Goal: Information Seeking & Learning: Learn about a topic

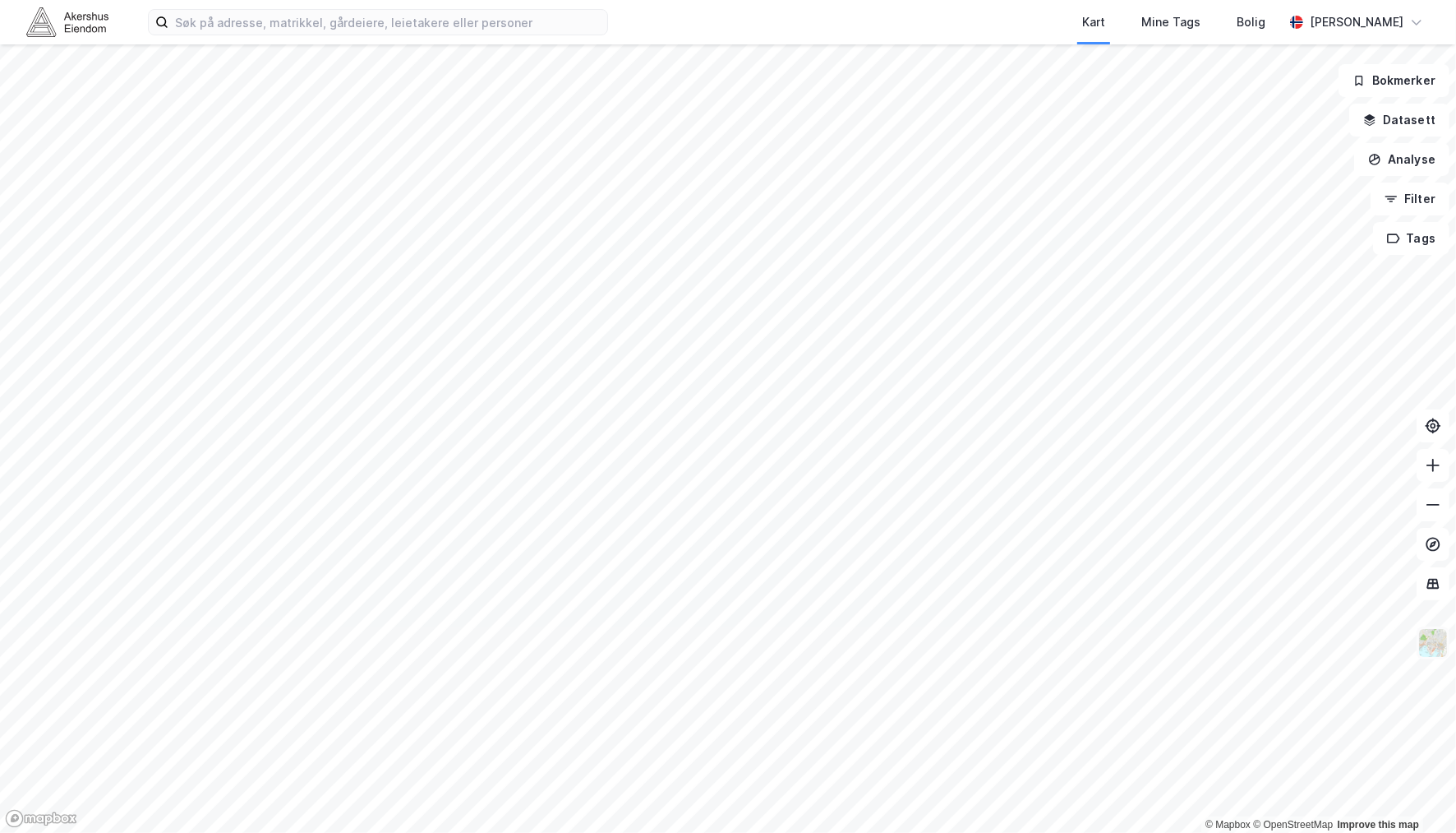
click at [1430, 644] on img at bounding box center [1433, 643] width 31 height 31
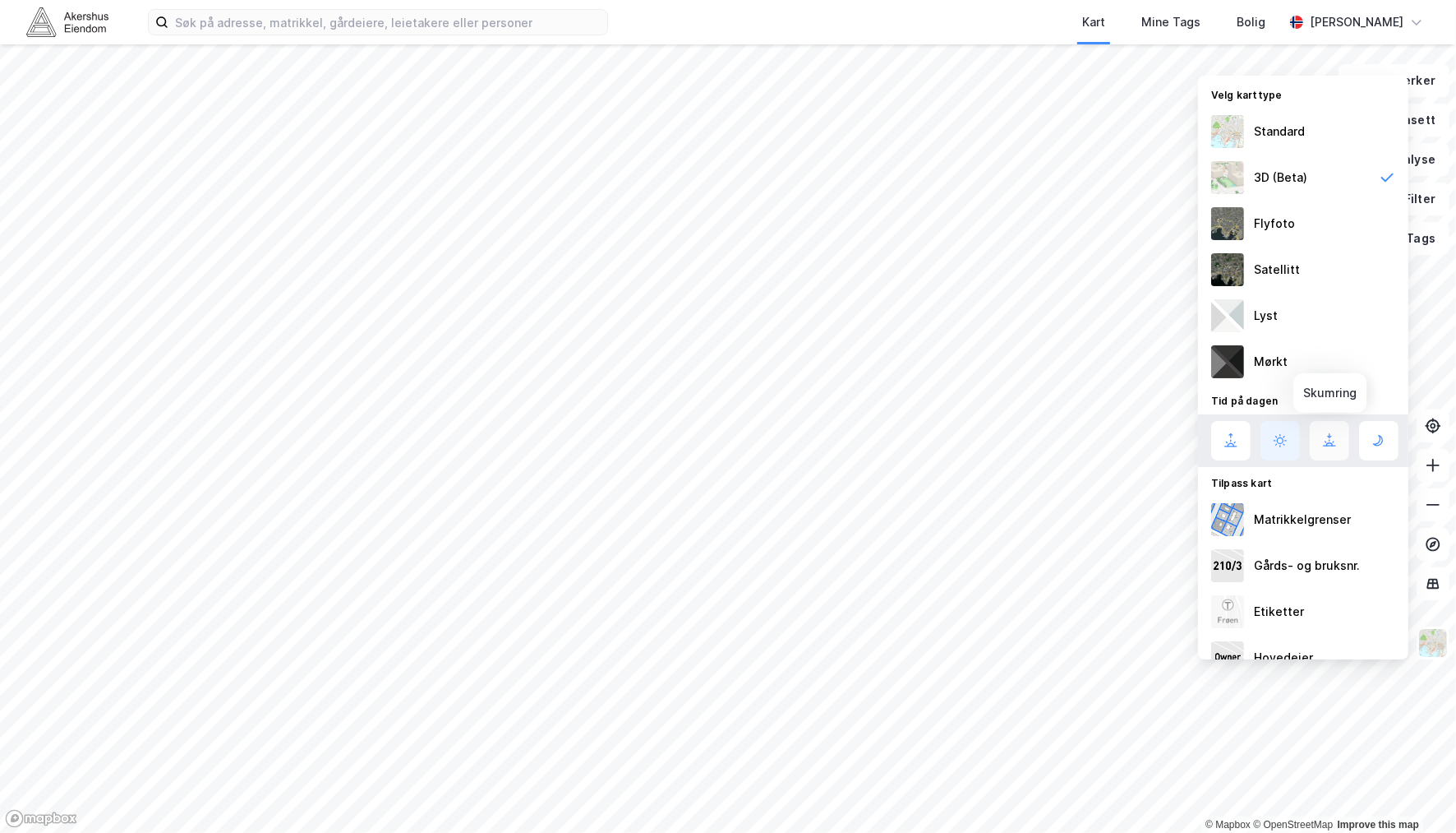
click at [1323, 437] on icon at bounding box center [1330, 440] width 20 height 20
click at [1371, 438] on icon at bounding box center [1379, 440] width 20 height 20
click at [1235, 440] on icon at bounding box center [1231, 440] width 20 height 20
click at [1271, 448] on icon at bounding box center [1280, 440] width 20 height 20
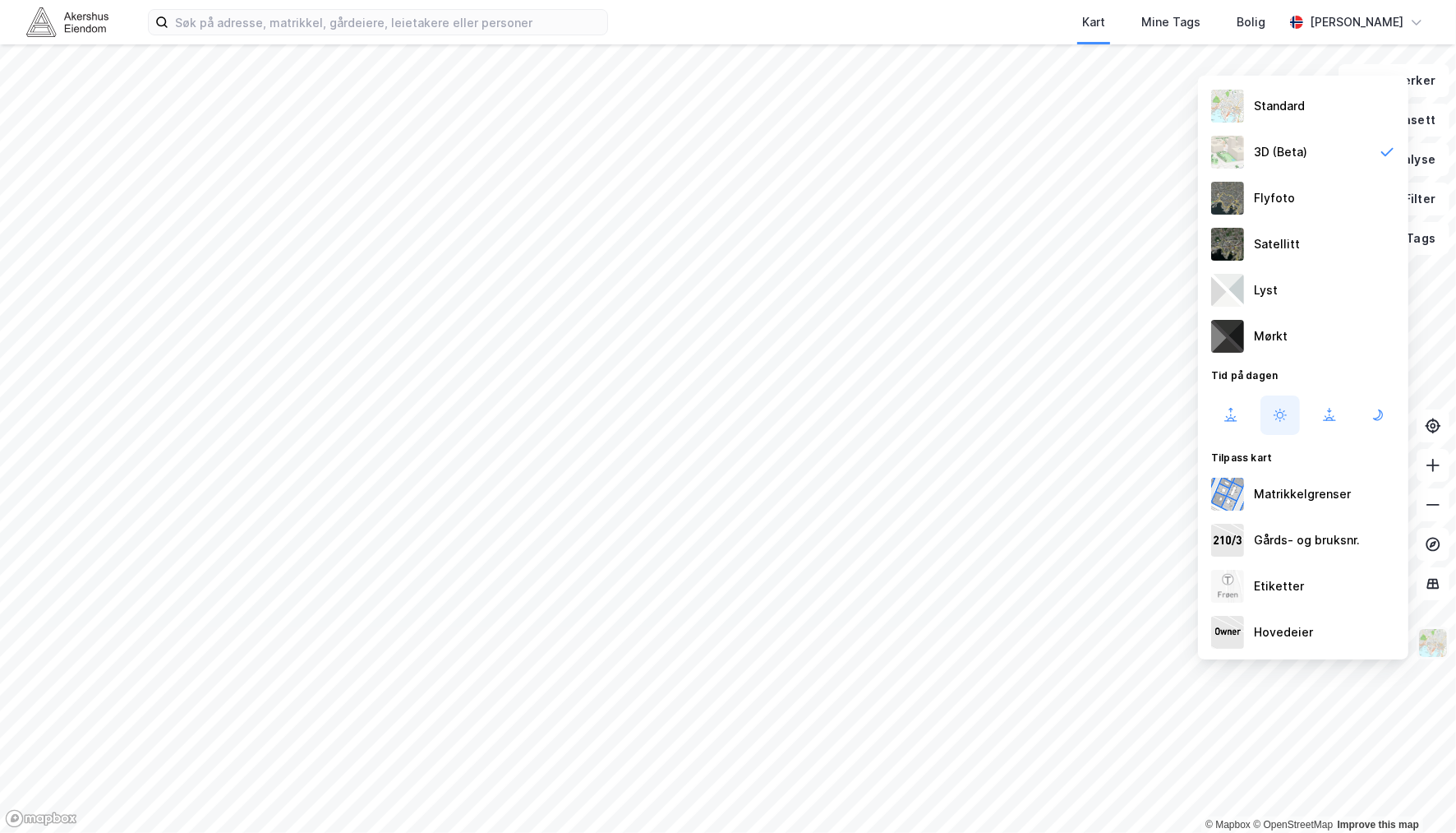
click at [1434, 639] on img at bounding box center [1433, 643] width 31 height 31
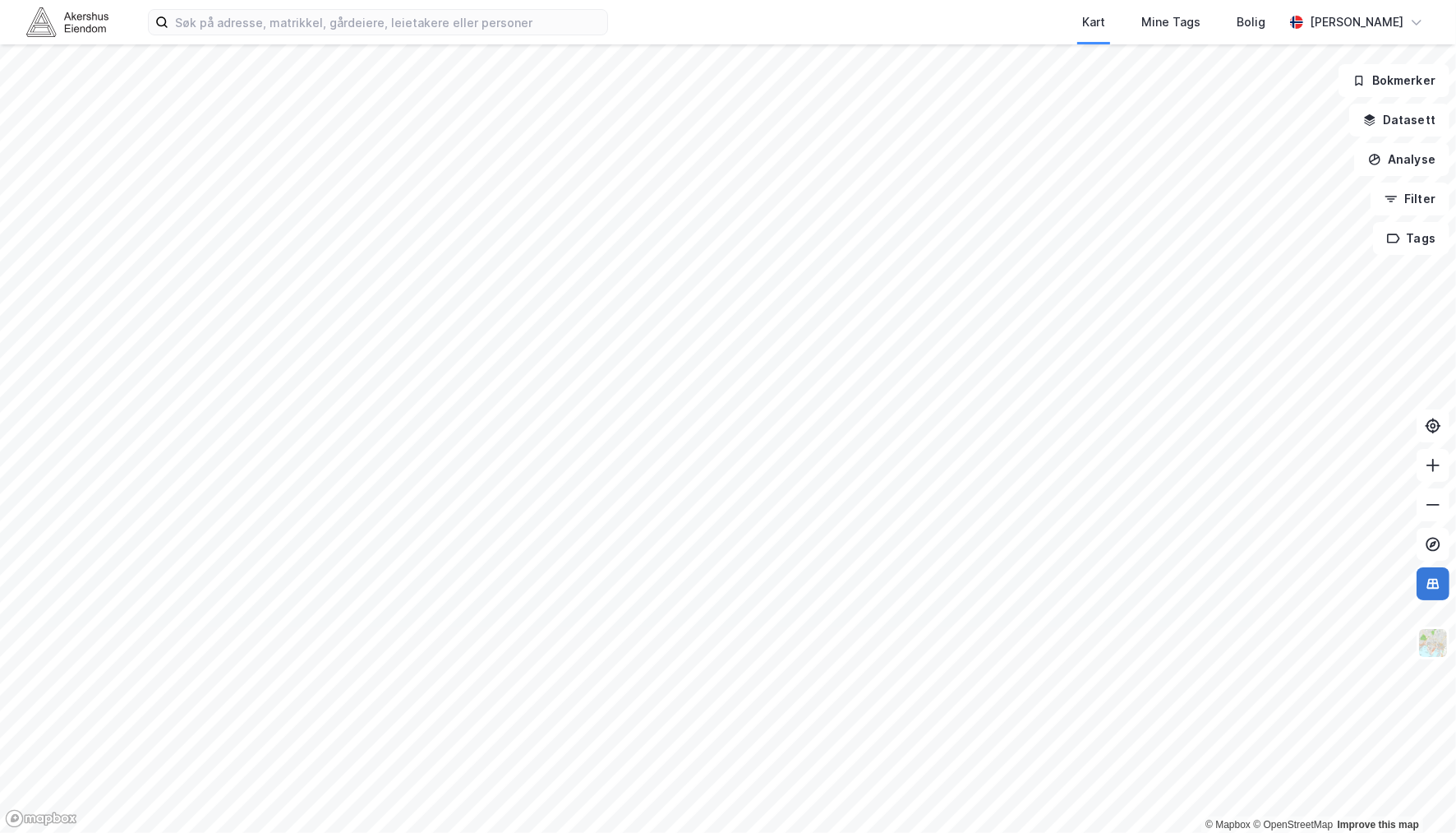
click at [1436, 578] on icon at bounding box center [1433, 583] width 17 height 17
click at [1439, 584] on icon at bounding box center [1433, 583] width 17 height 17
click at [1426, 544] on icon at bounding box center [1433, 544] width 17 height 17
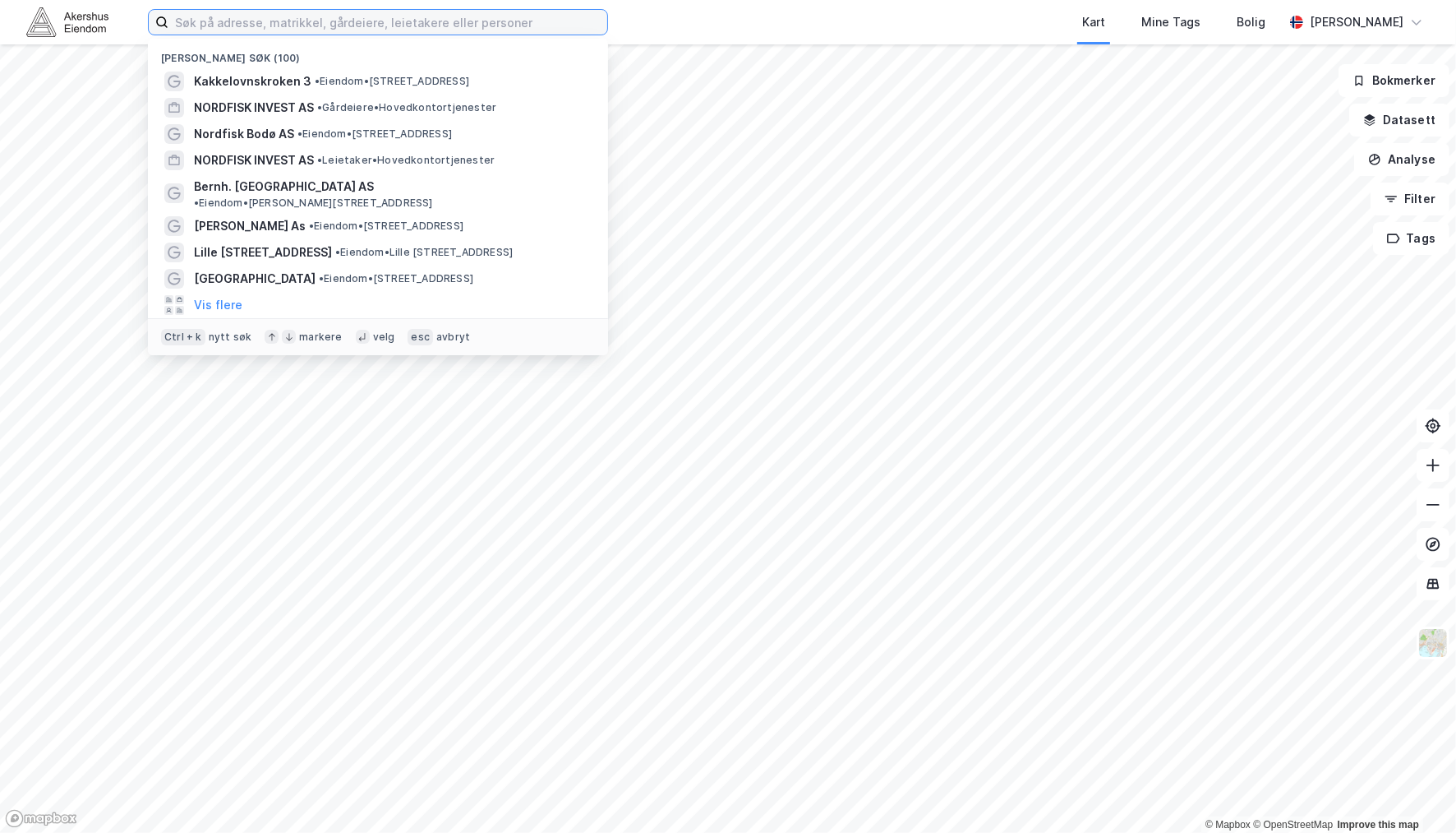
click at [281, 23] on input at bounding box center [387, 22] width 438 height 24
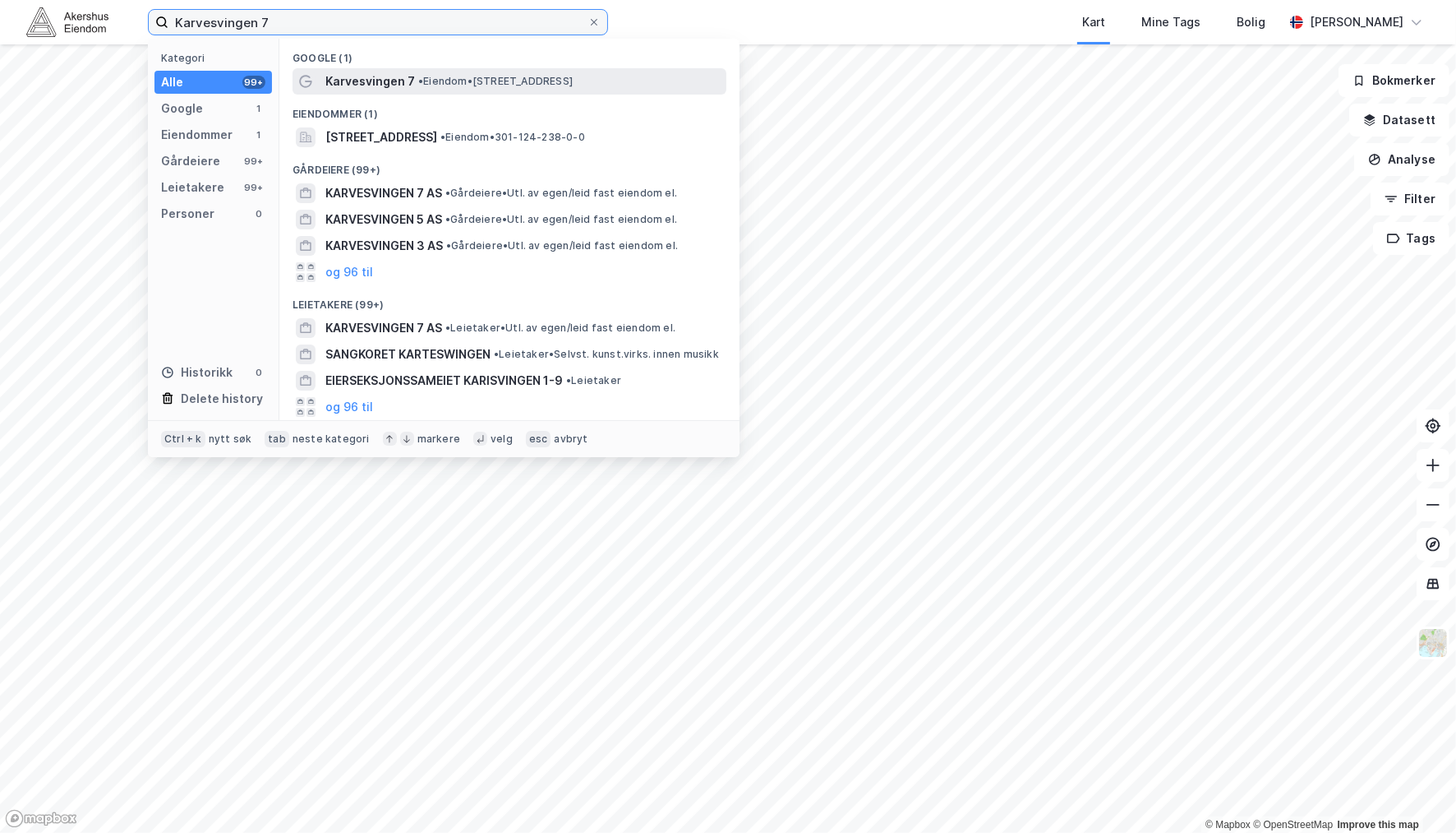
type input "Karvesvingen 7"
click at [395, 80] on span "Karvesvingen 7" at bounding box center [371, 81] width 90 height 20
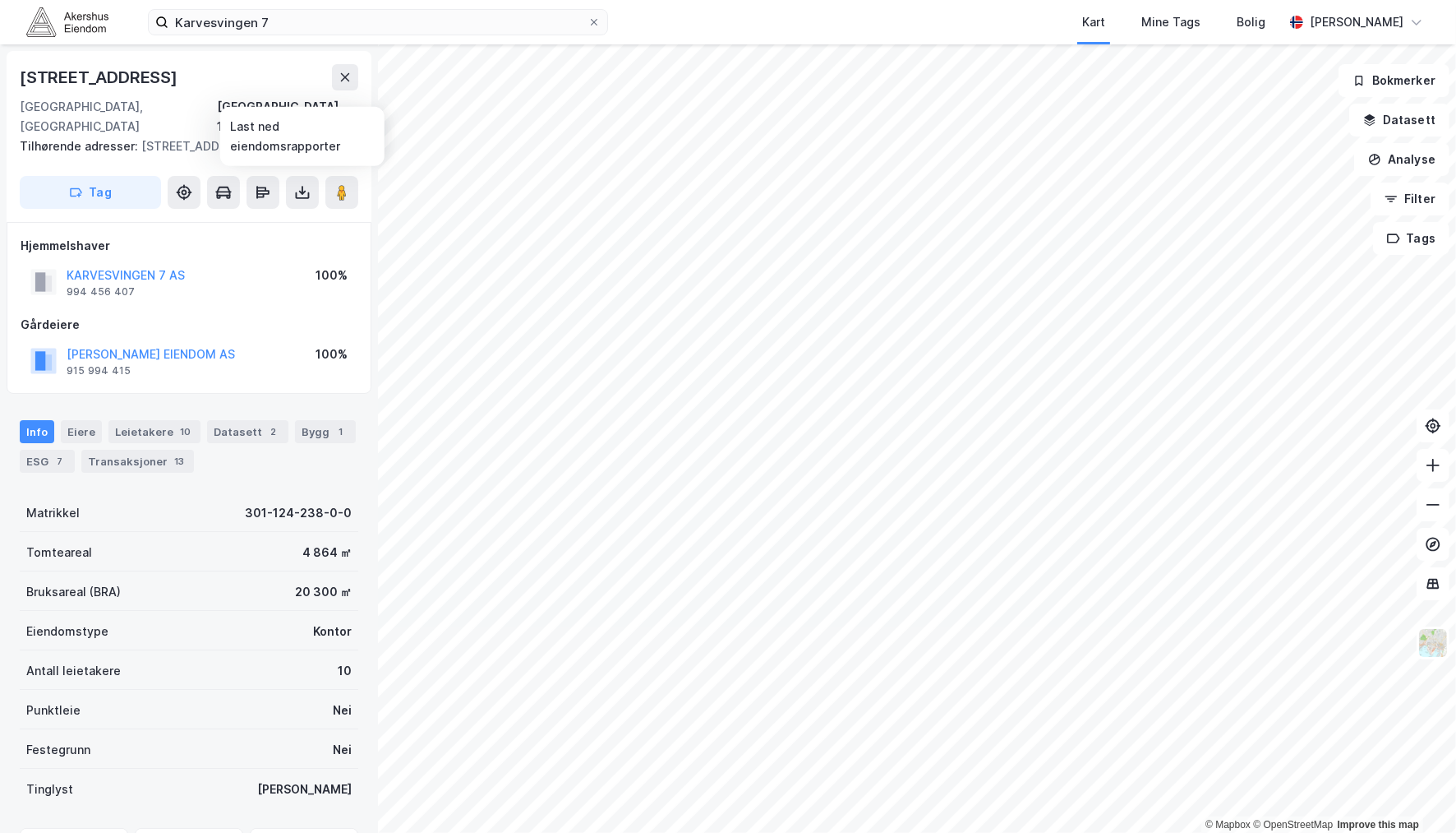
scroll to position [101, 0]
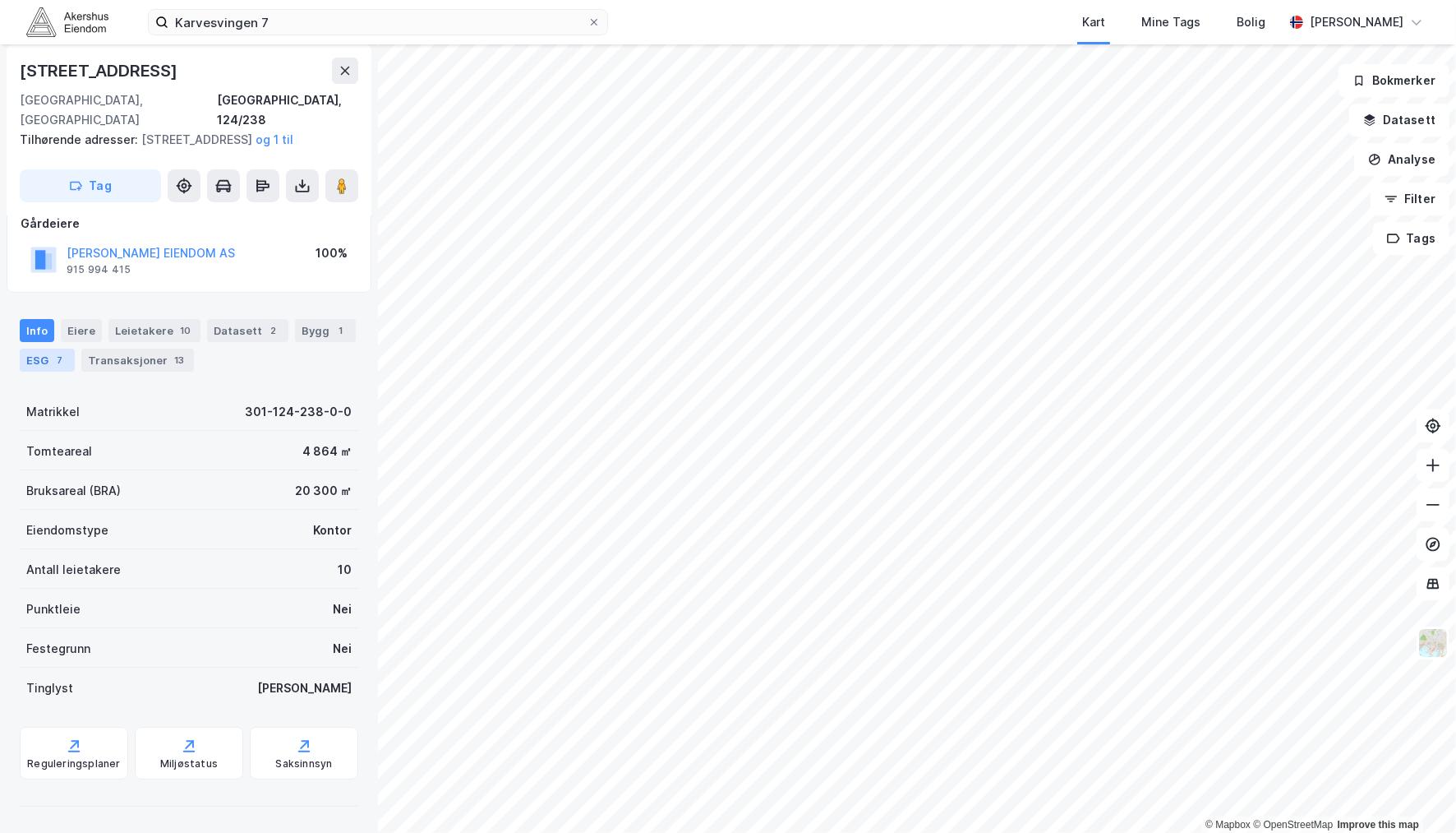
click at [55, 358] on div "7" at bounding box center [60, 359] width 17 height 17
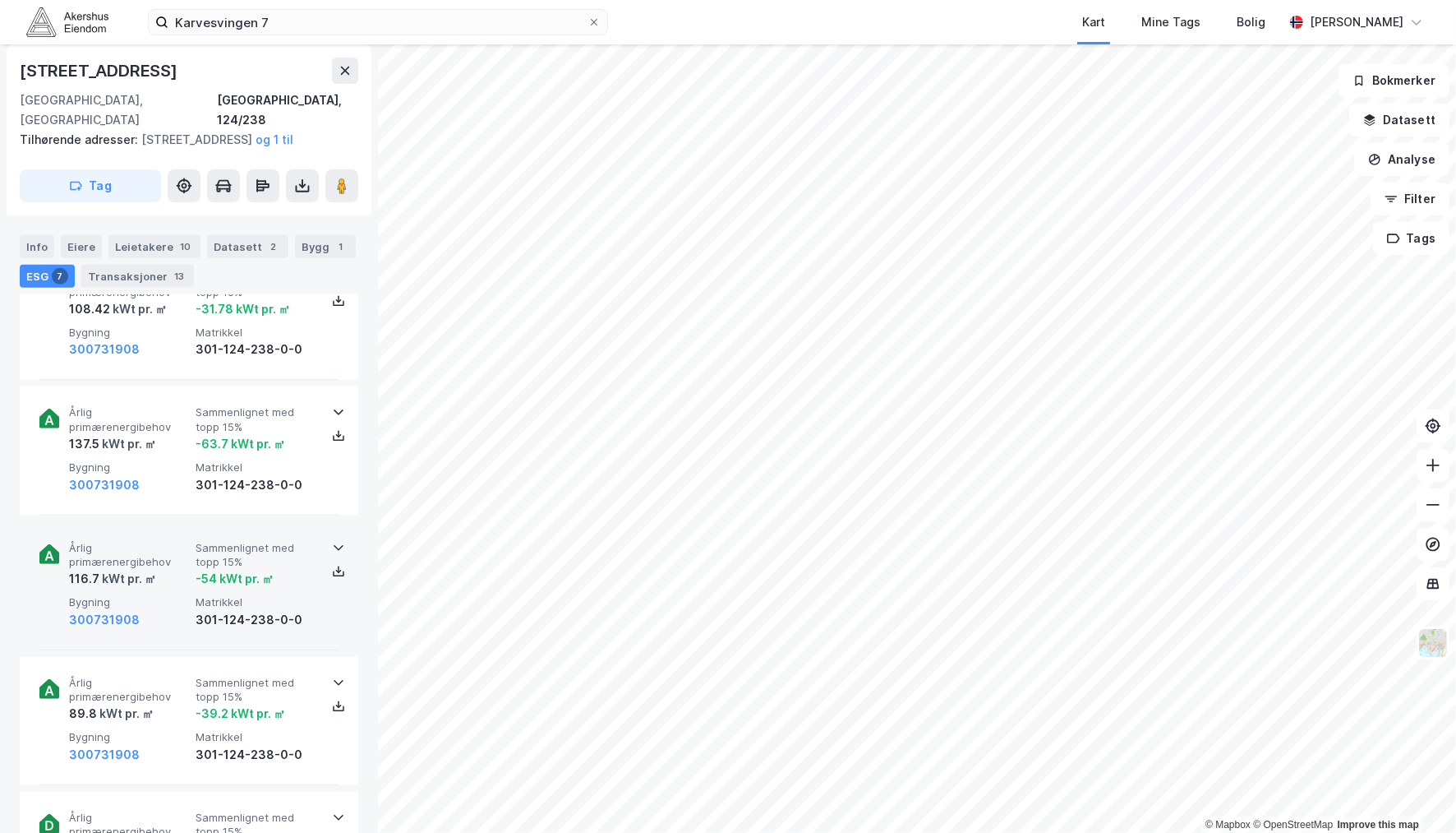
scroll to position [730, 0]
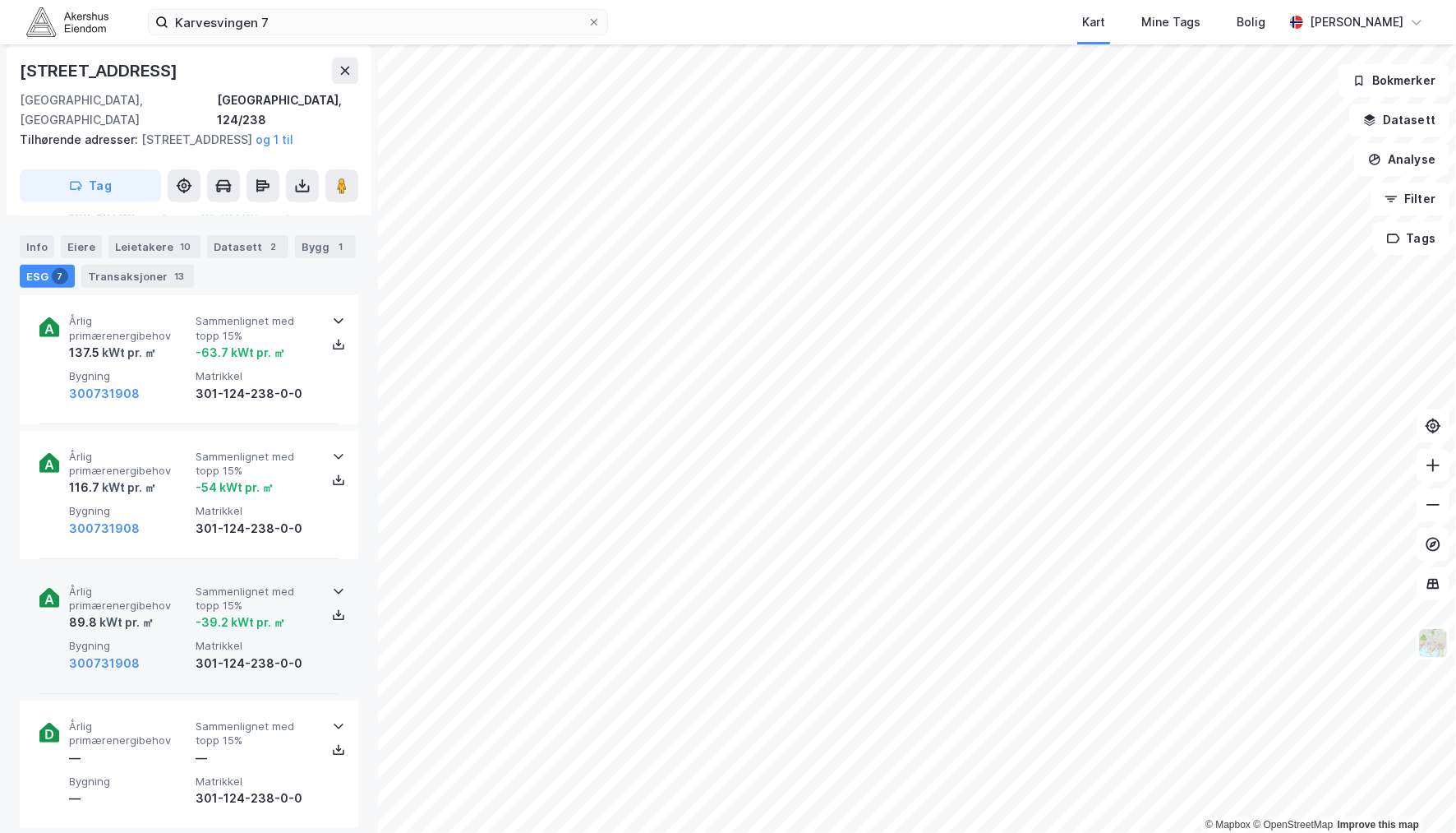
click at [203, 642] on span "Matrikkel" at bounding box center [255, 646] width 120 height 14
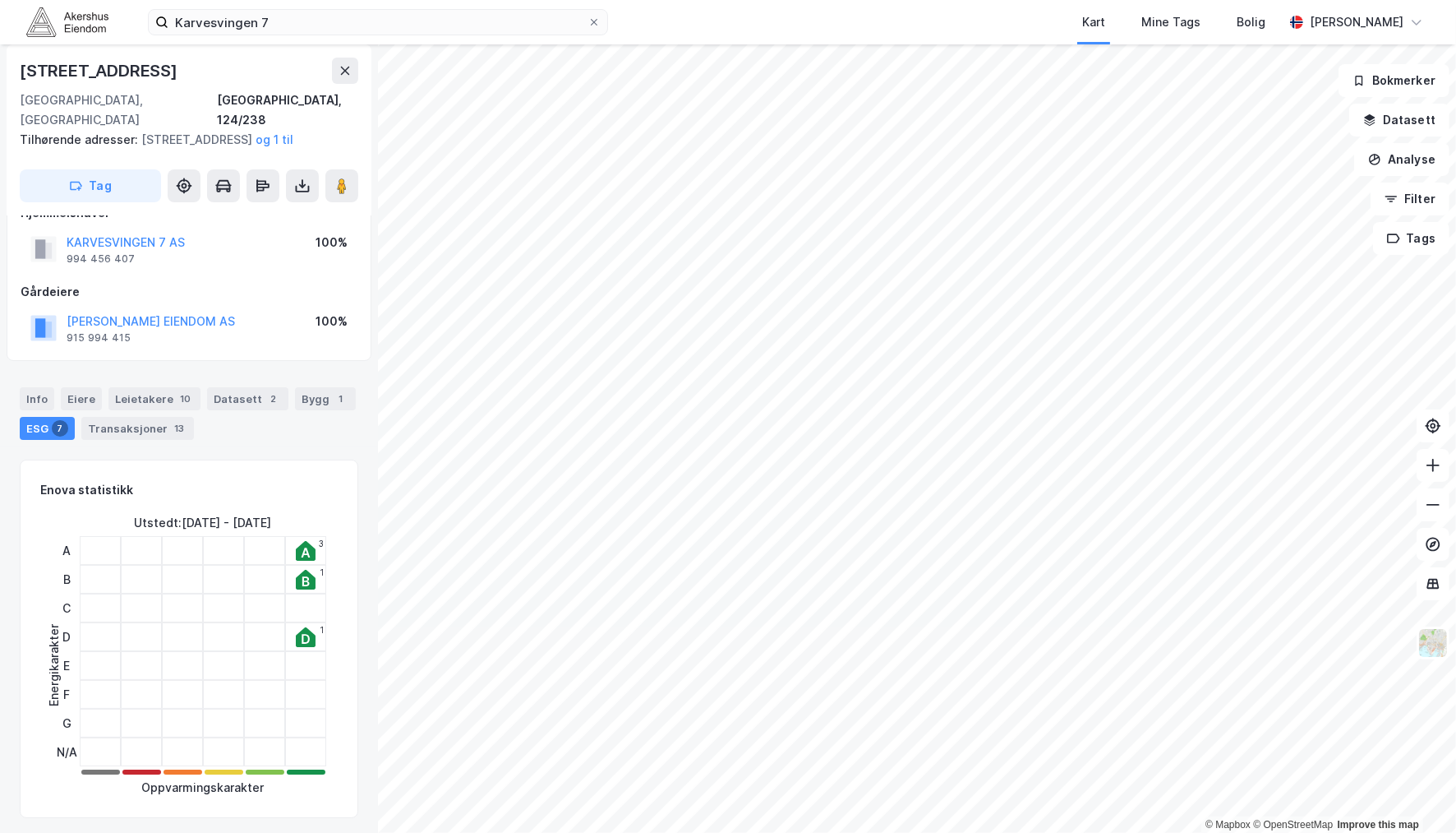
scroll to position [91, 0]
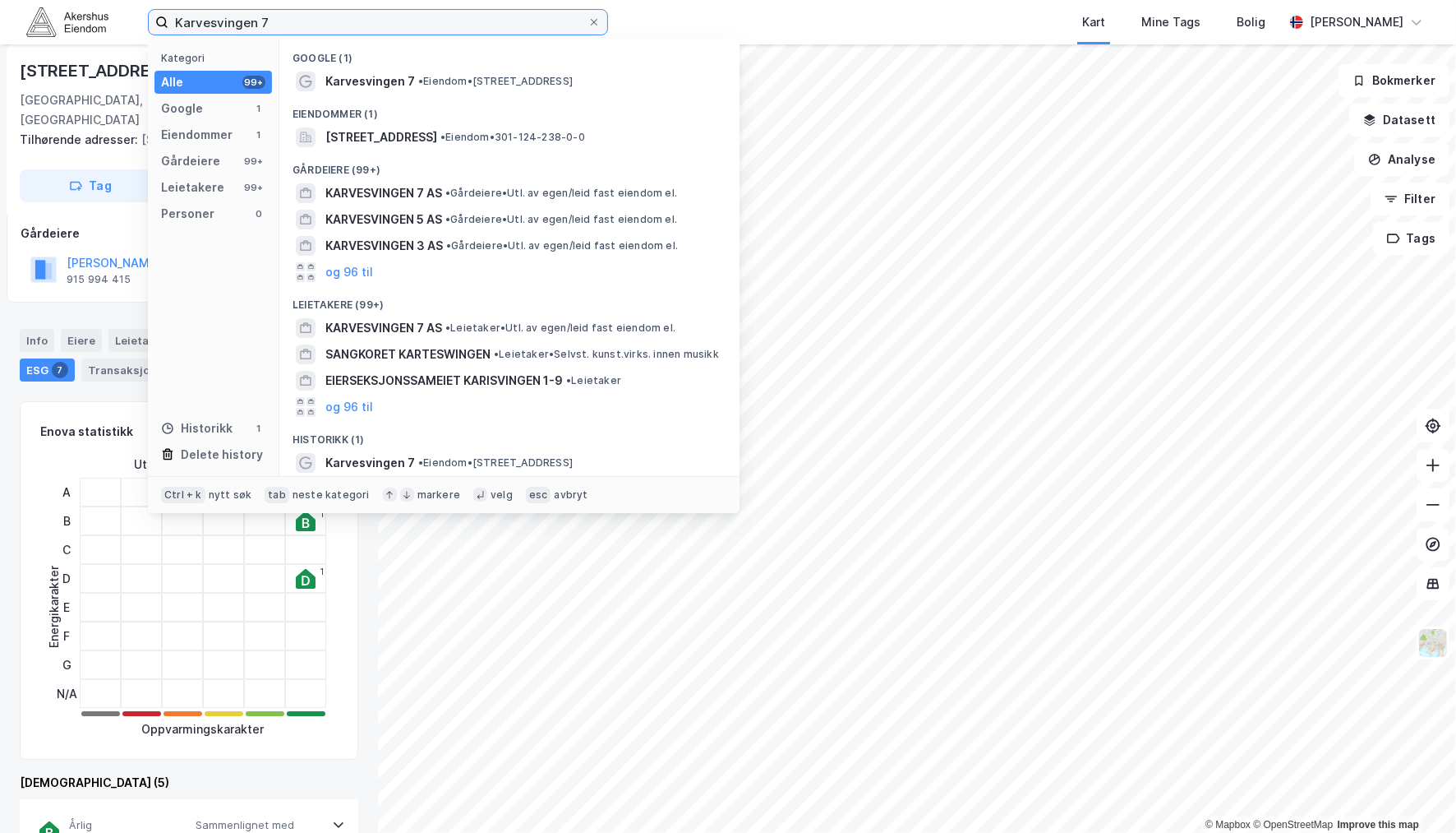
drag, startPoint x: 276, startPoint y: 19, endPoint x: 94, endPoint y: 19, distance: 182.0
click at [94, 19] on div "Karvesvingen 7 Kategori Alle 99+ Google 1 Eiendommer 1 Gårdeiere 99+ Leietakere…" at bounding box center [728, 22] width 1456 height 44
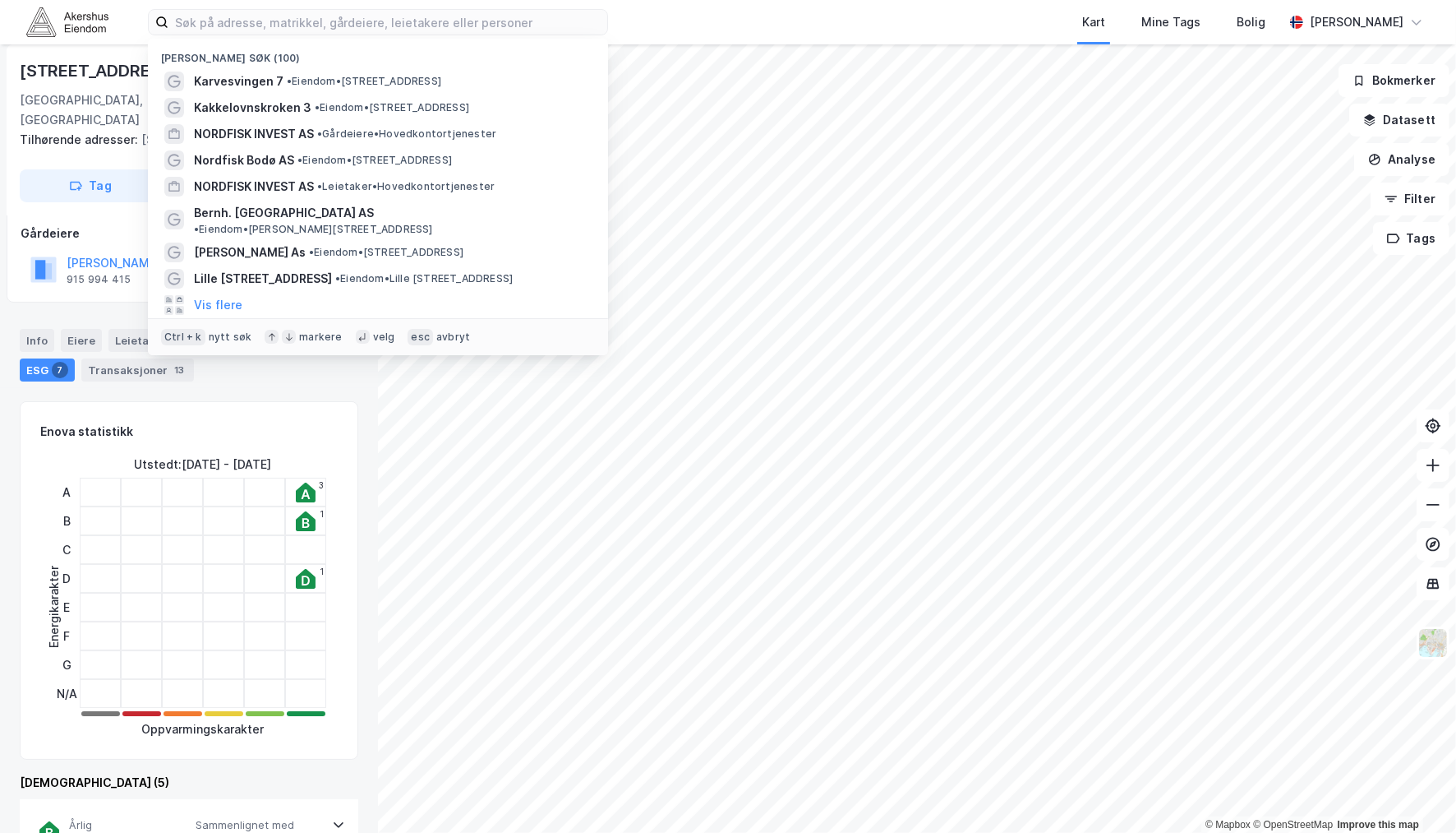
click at [315, 113] on span "• Eiendom • Kakkelovnskroken 3, 0954 Oslo" at bounding box center [392, 107] width 155 height 13
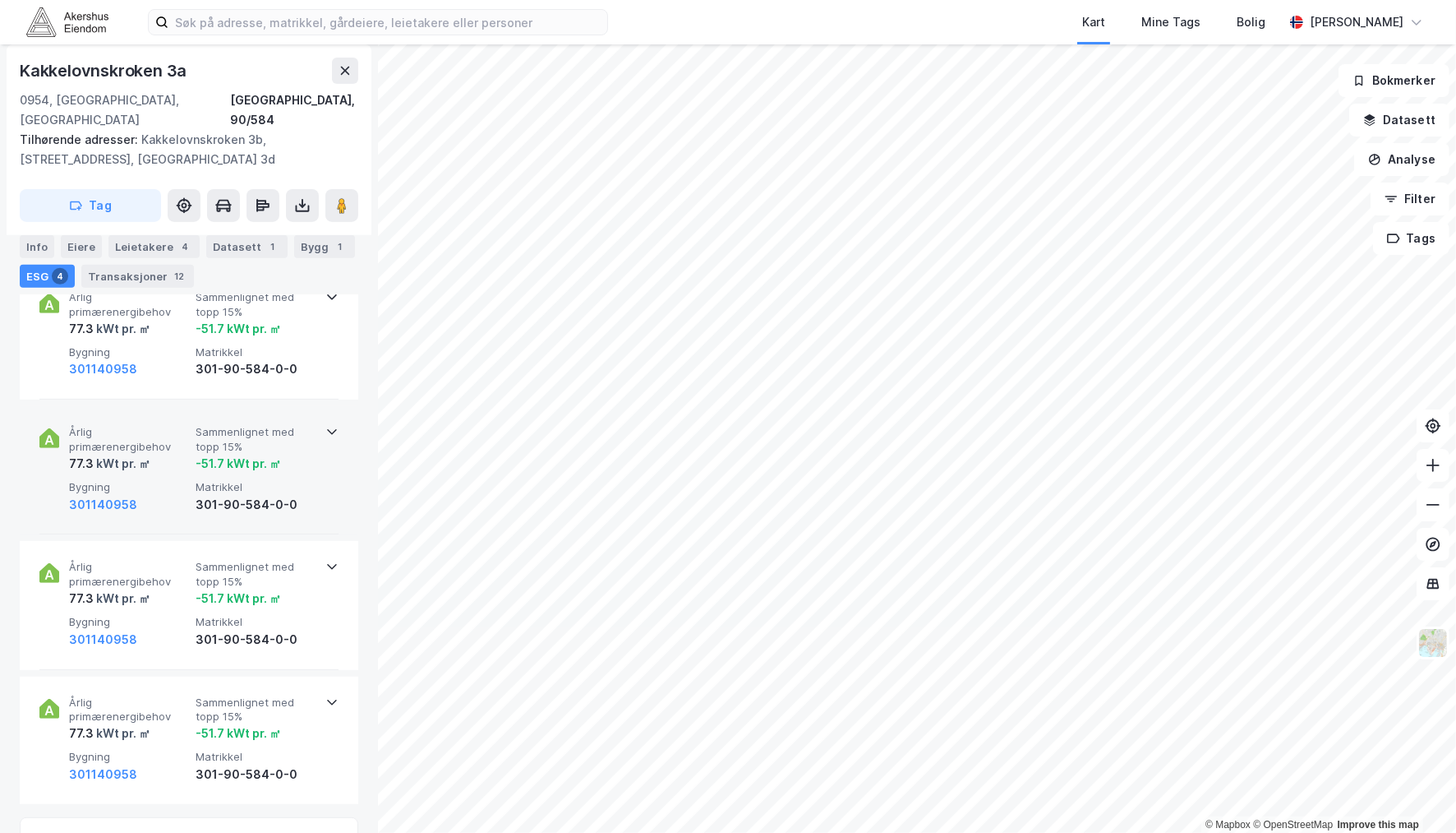
scroll to position [730, 0]
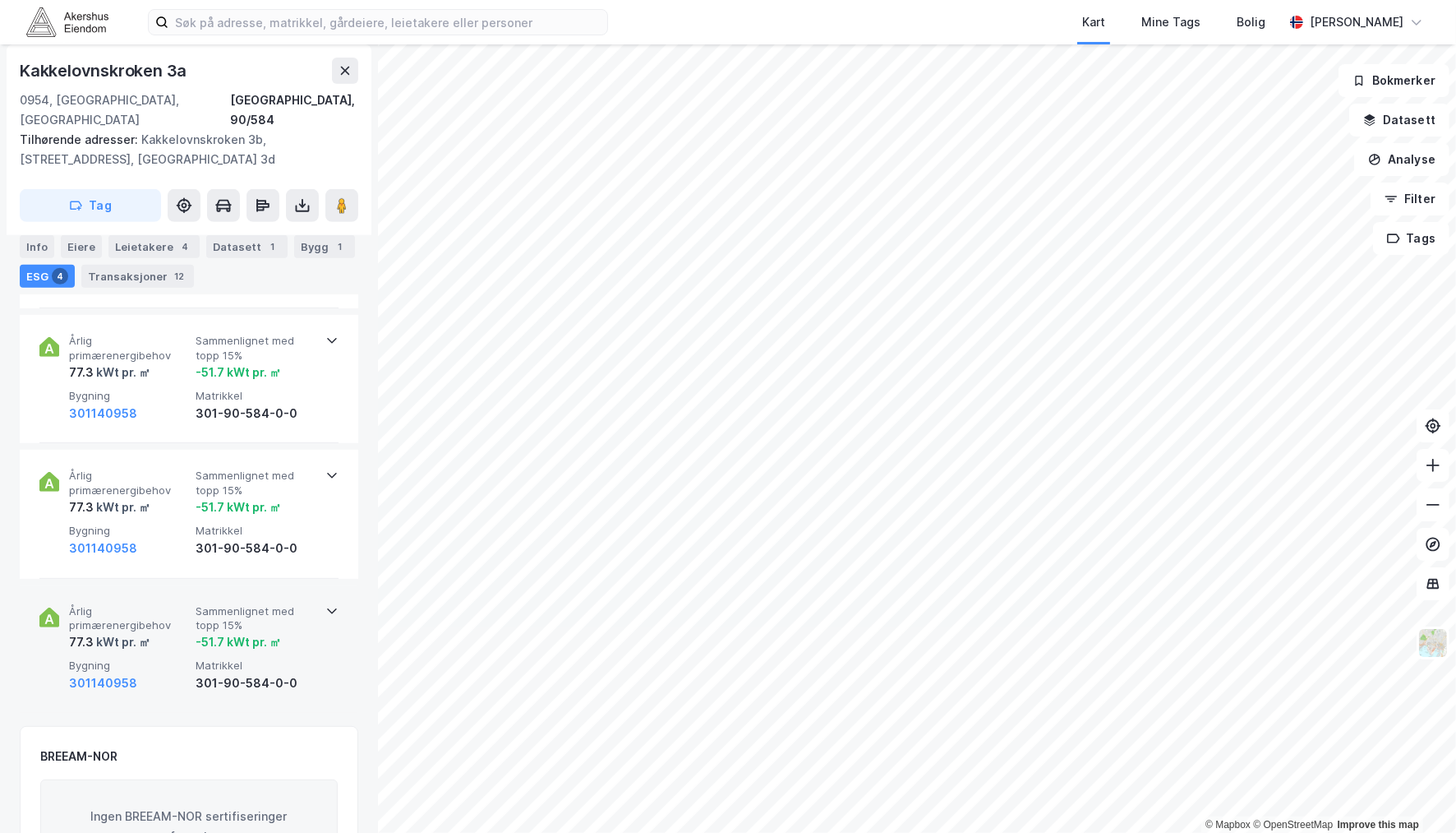
click at [326, 604] on icon at bounding box center [332, 610] width 13 height 13
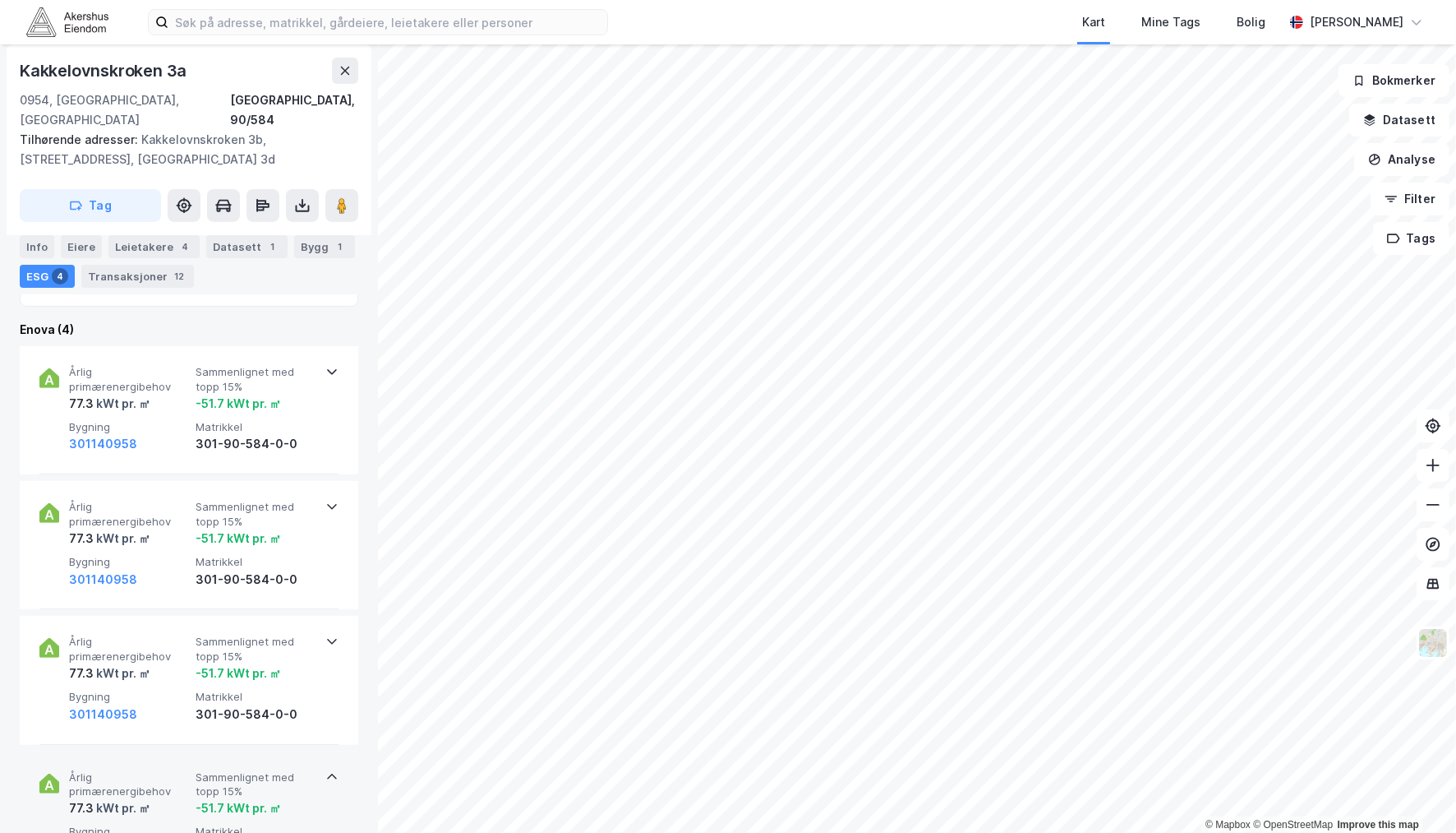
scroll to position [274, 0]
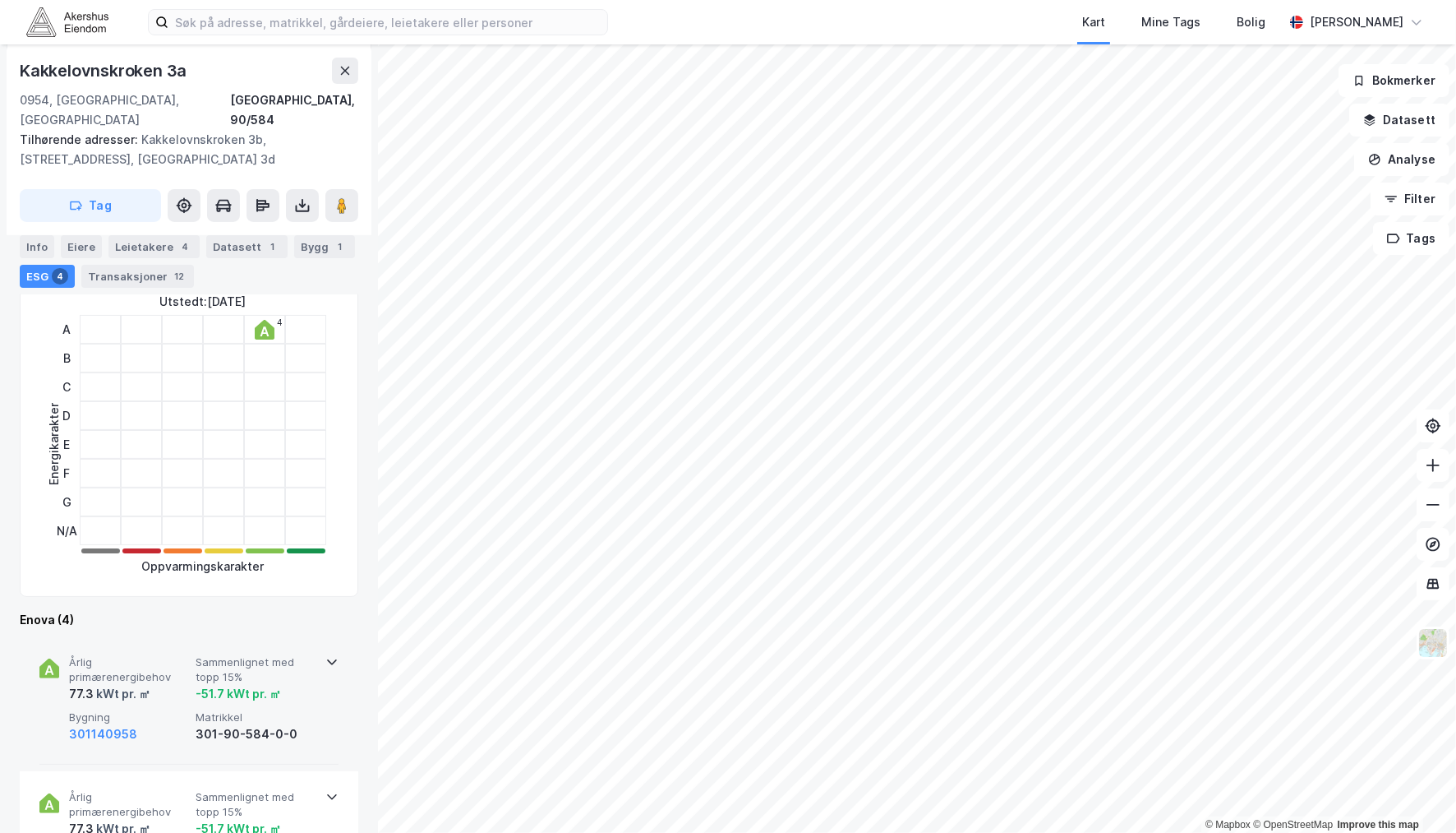
click at [136, 660] on span "Årlig primærenergibehov" at bounding box center [129, 669] width 120 height 28
click at [209, 655] on span "Sammenlignet med topp 15%" at bounding box center [255, 669] width 120 height 28
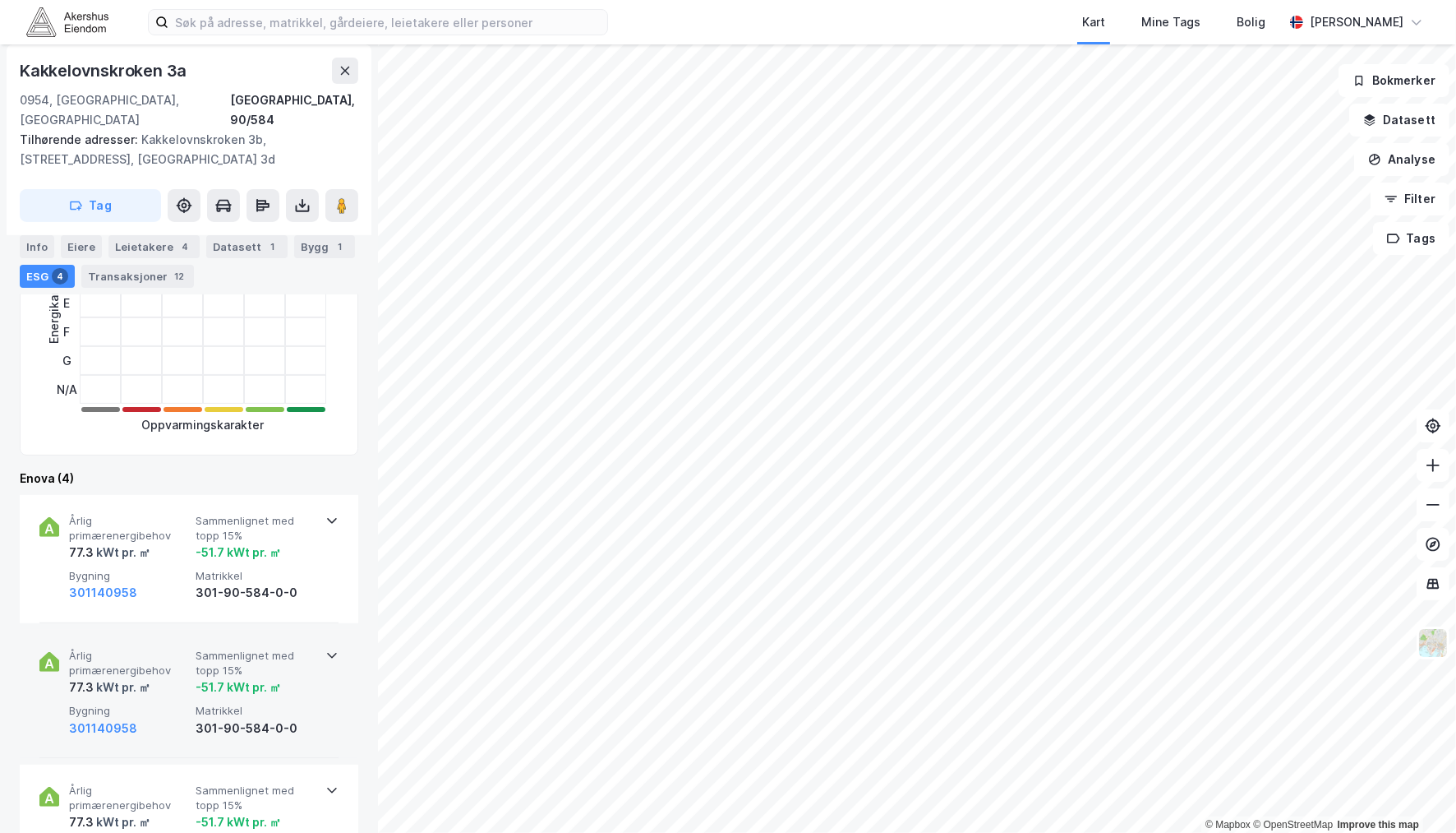
scroll to position [547, 0]
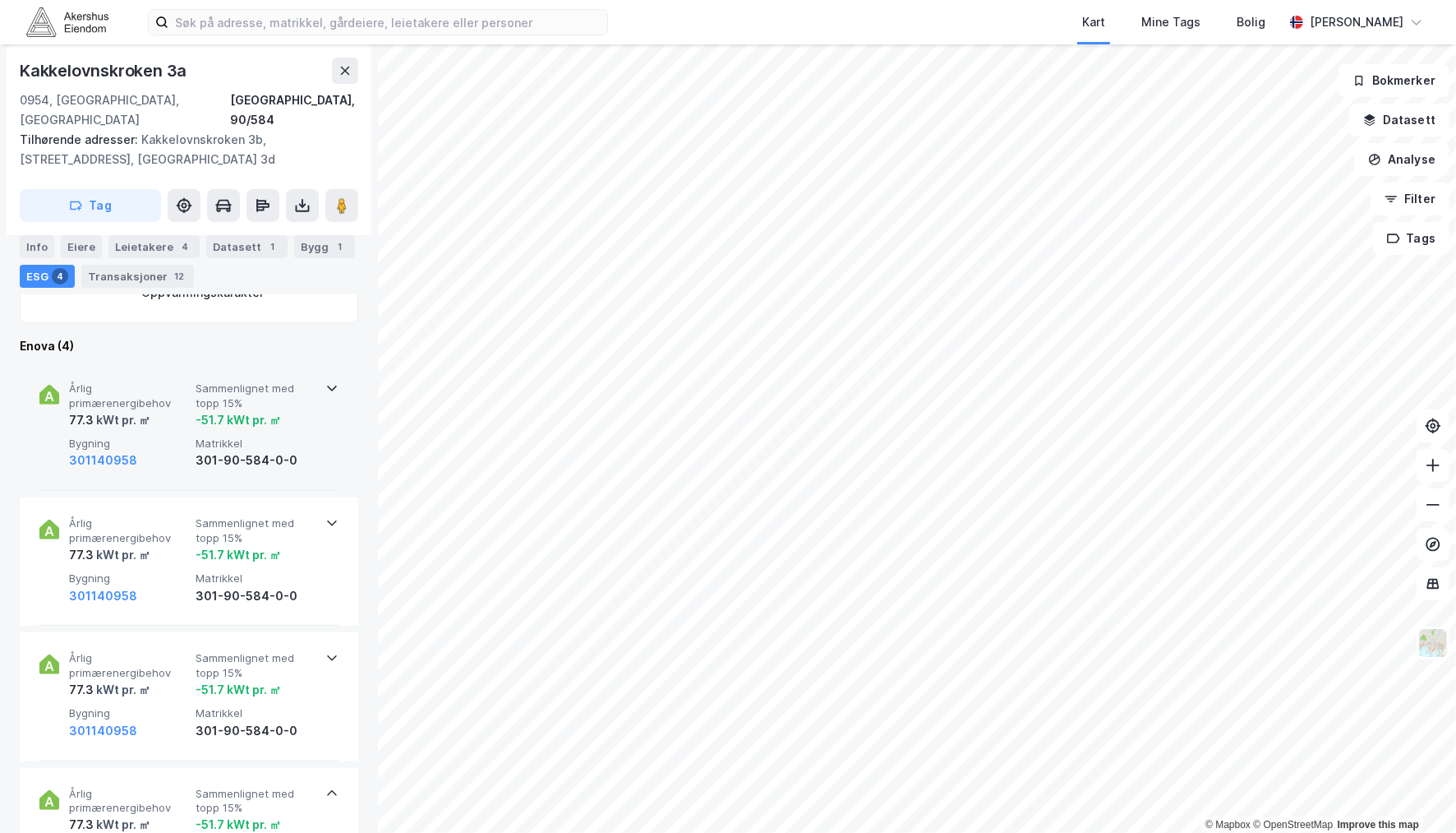
click at [199, 410] on div "-51.7 kWt pr. ㎡" at bounding box center [238, 420] width 85 height 20
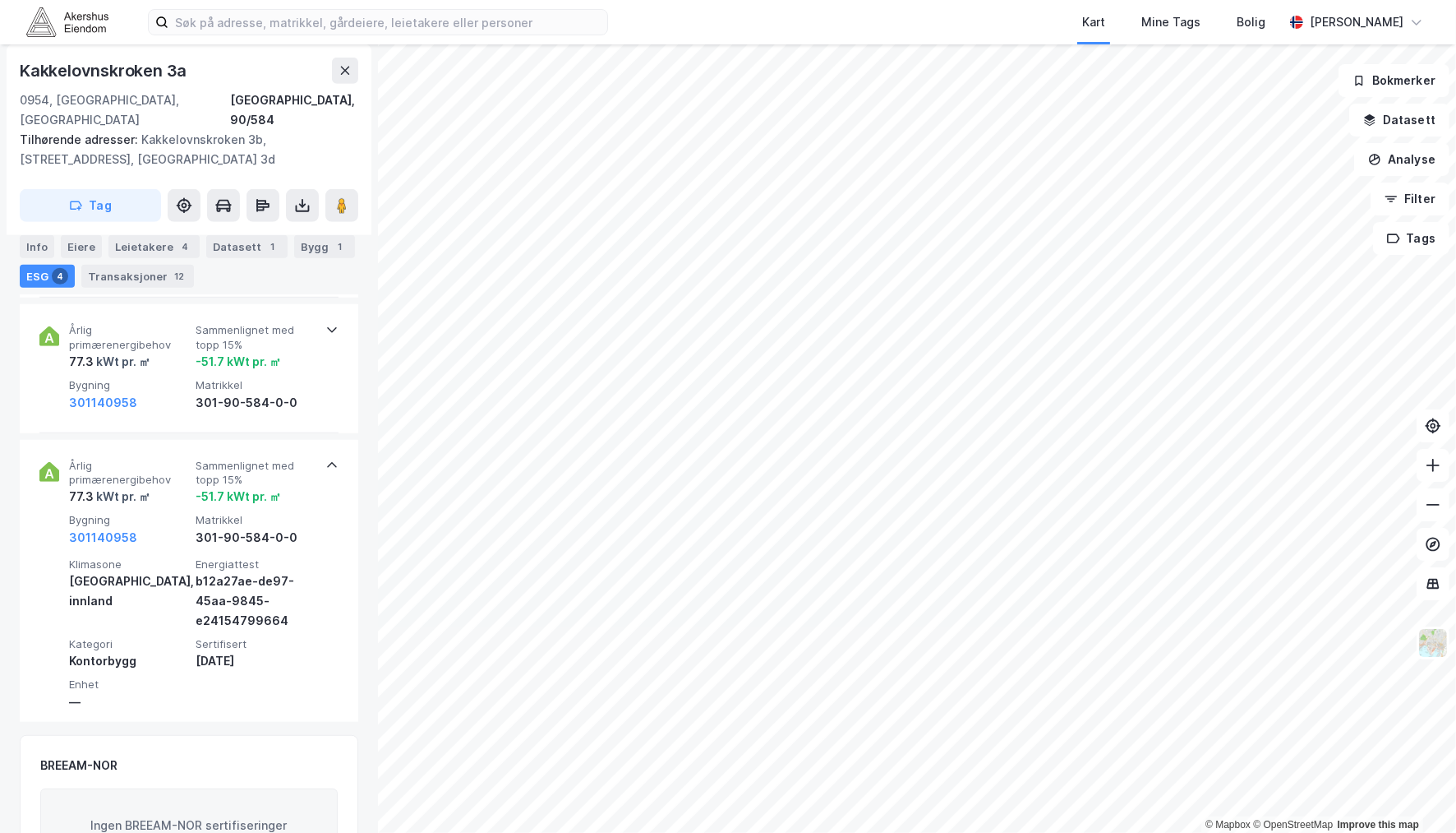
scroll to position [825, 0]
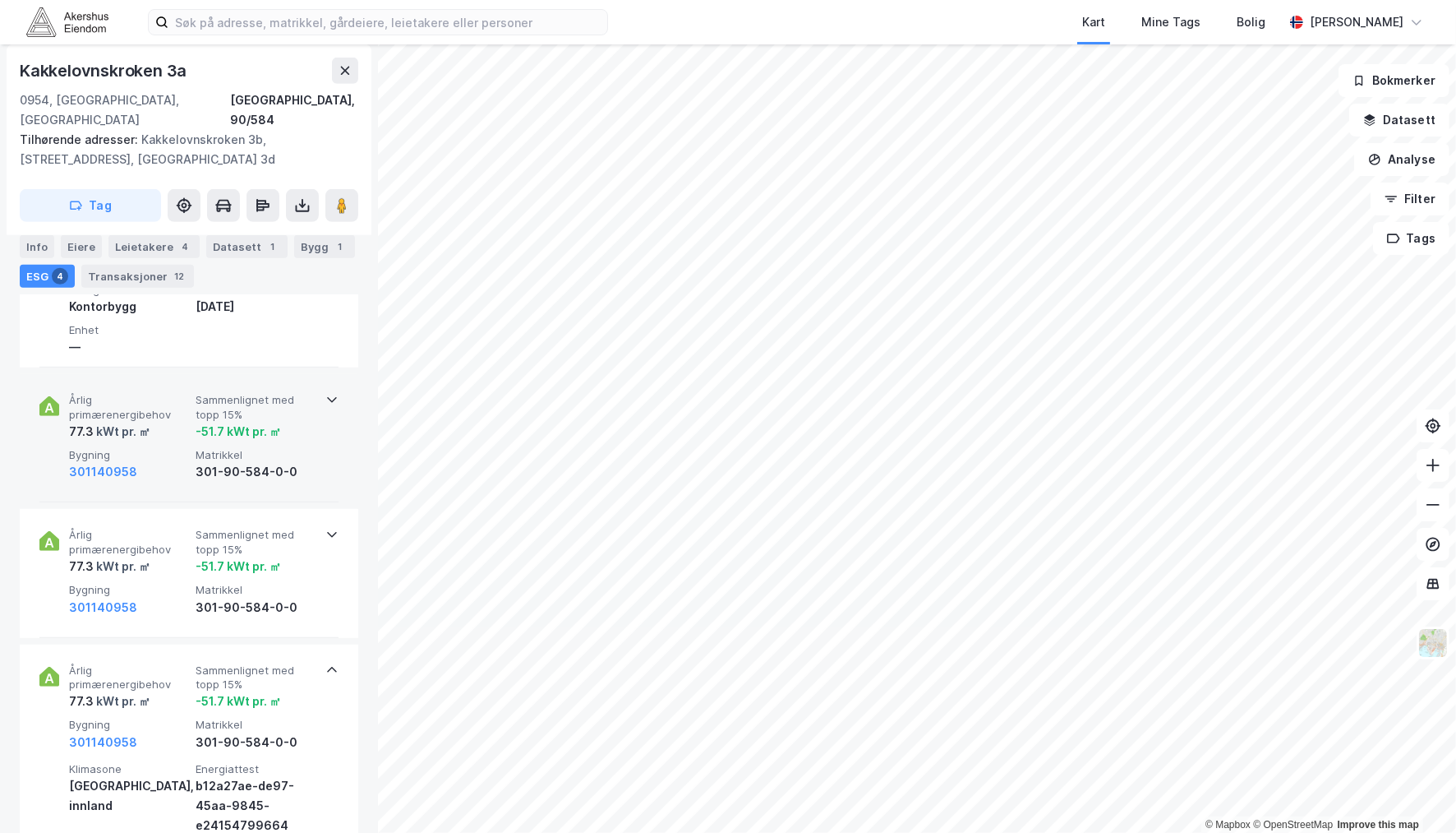
click at [161, 462] on div "301140958" at bounding box center [129, 472] width 120 height 20
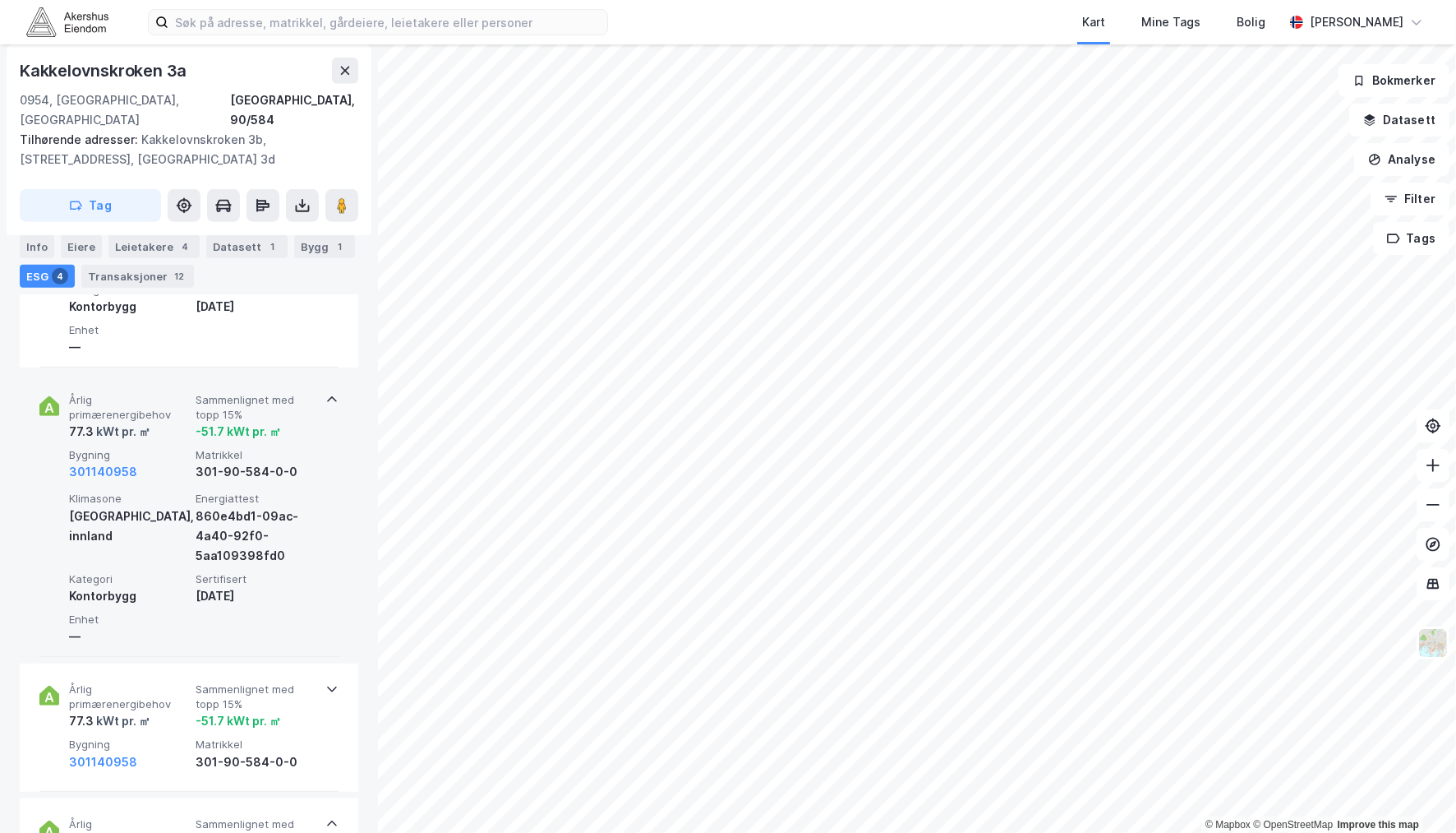
click at [166, 448] on span "Bygning" at bounding box center [129, 455] width 120 height 14
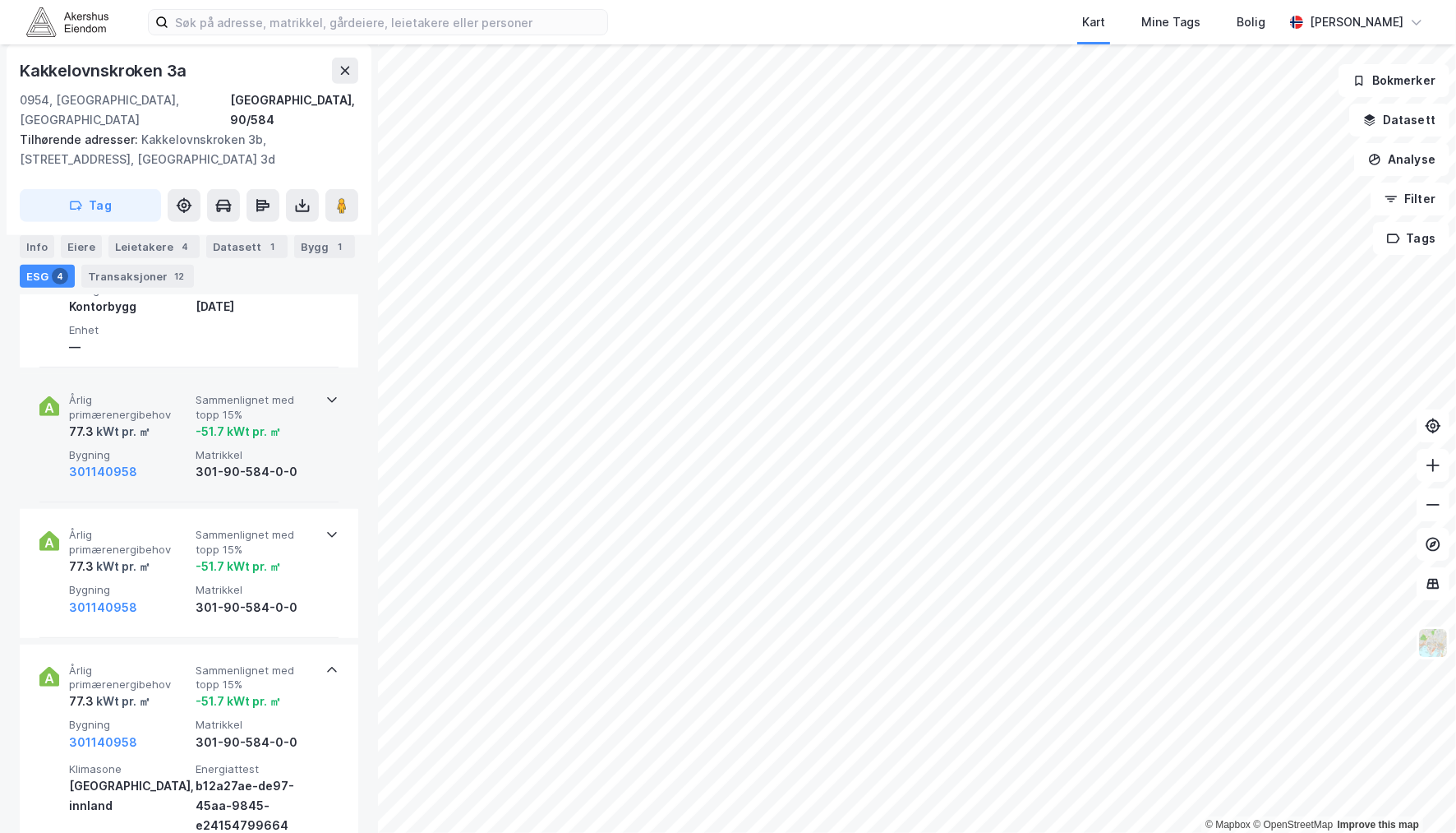
click at [157, 462] on div "301140958" at bounding box center [129, 472] width 120 height 20
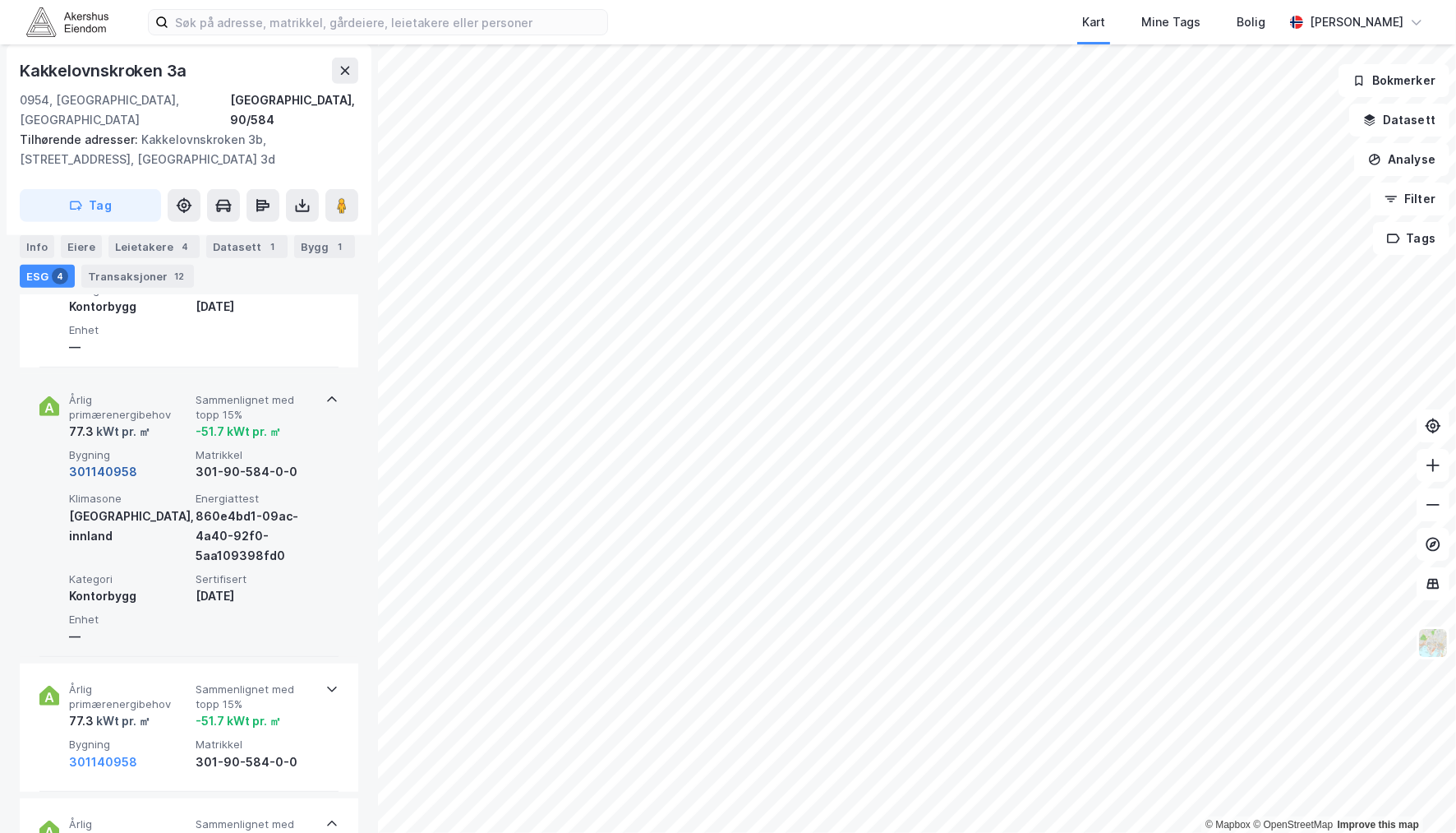
click at [107, 462] on button "301140958" at bounding box center [104, 472] width 68 height 20
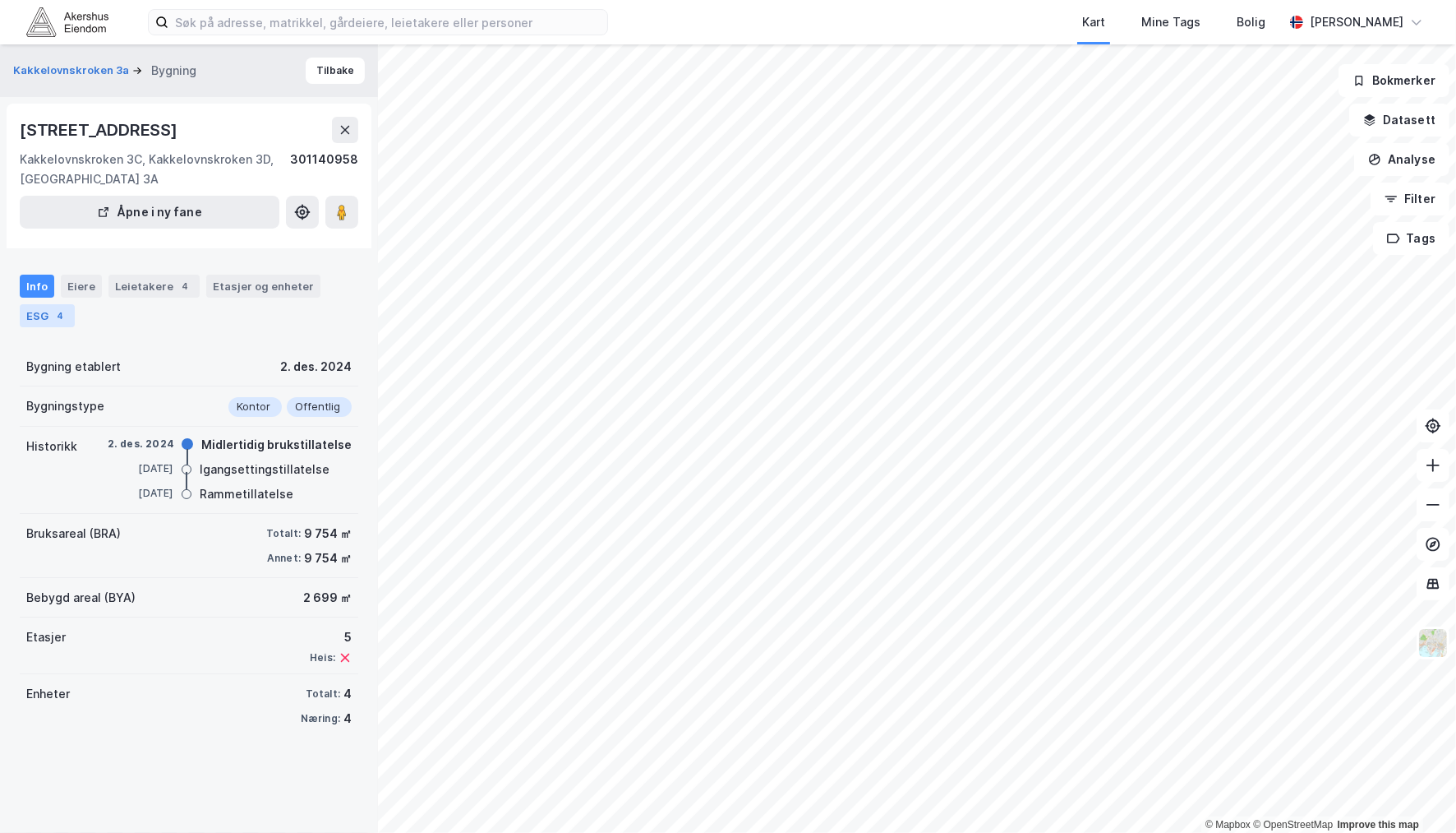
click at [49, 312] on div "ESG 4" at bounding box center [47, 316] width 55 height 23
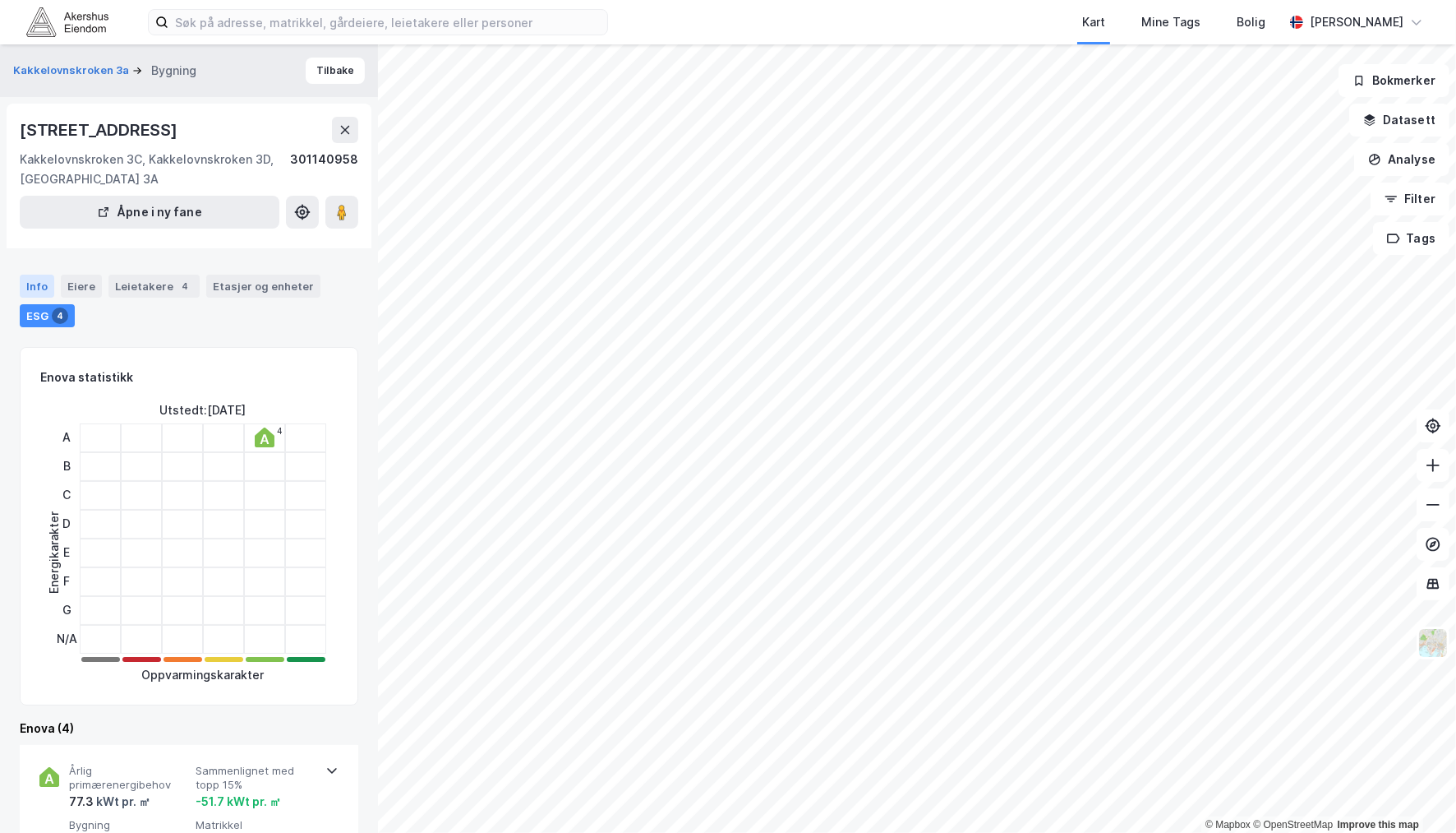
click at [37, 284] on div "Info" at bounding box center [36, 287] width 34 height 23
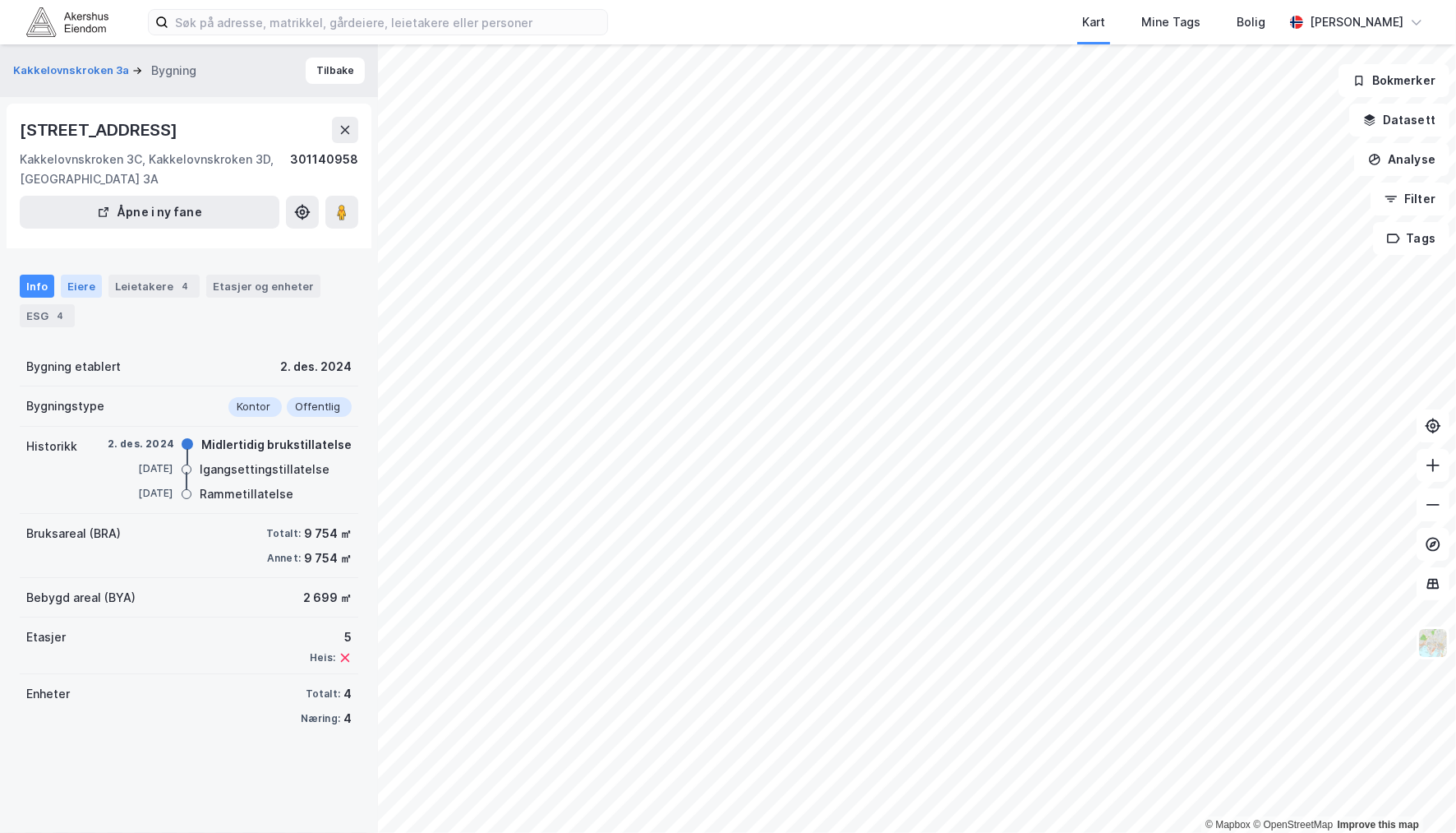
click at [71, 285] on div "Eiere" at bounding box center [81, 287] width 41 height 23
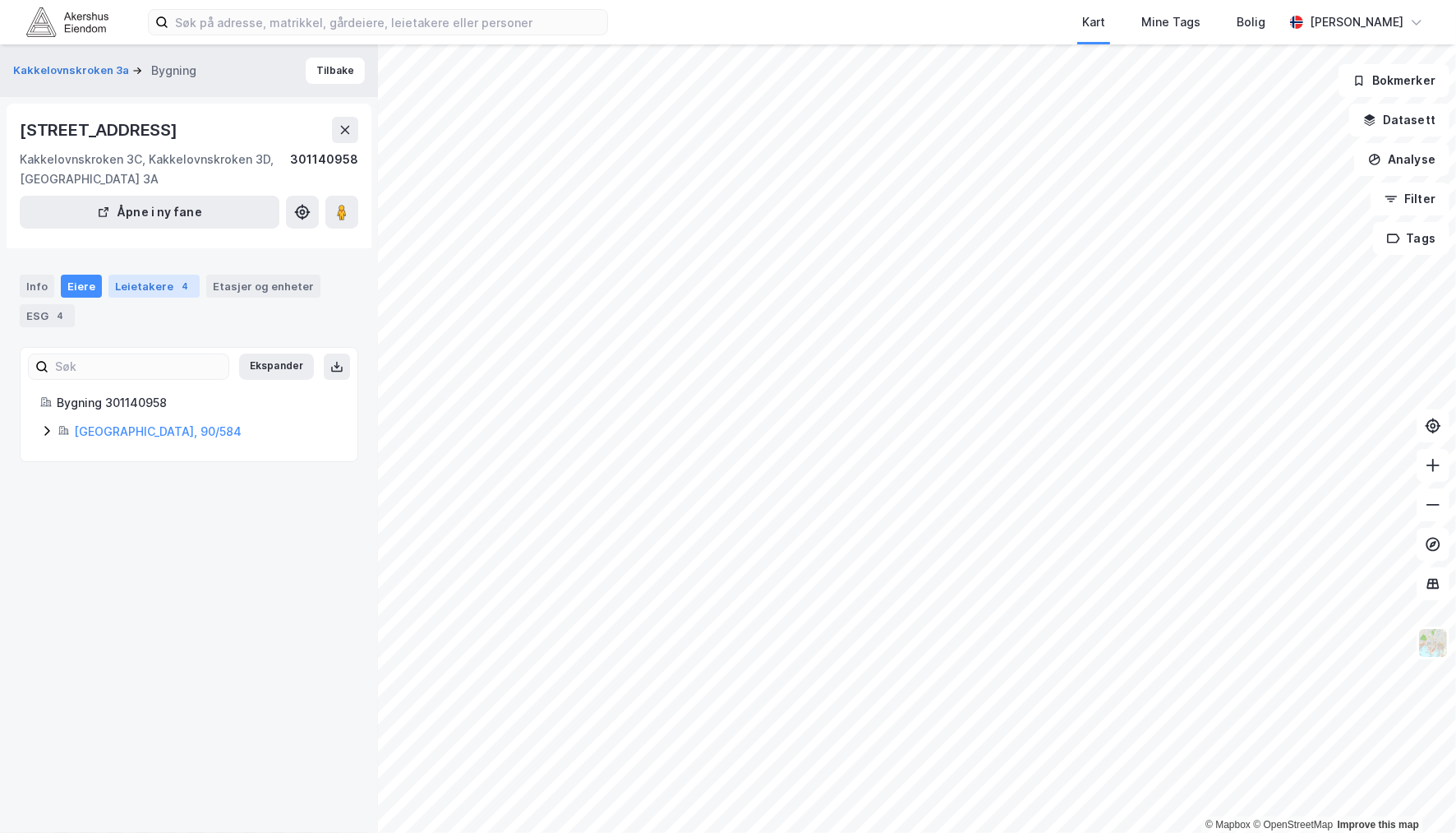
click at [126, 286] on div "Leietakere 4" at bounding box center [154, 287] width 91 height 23
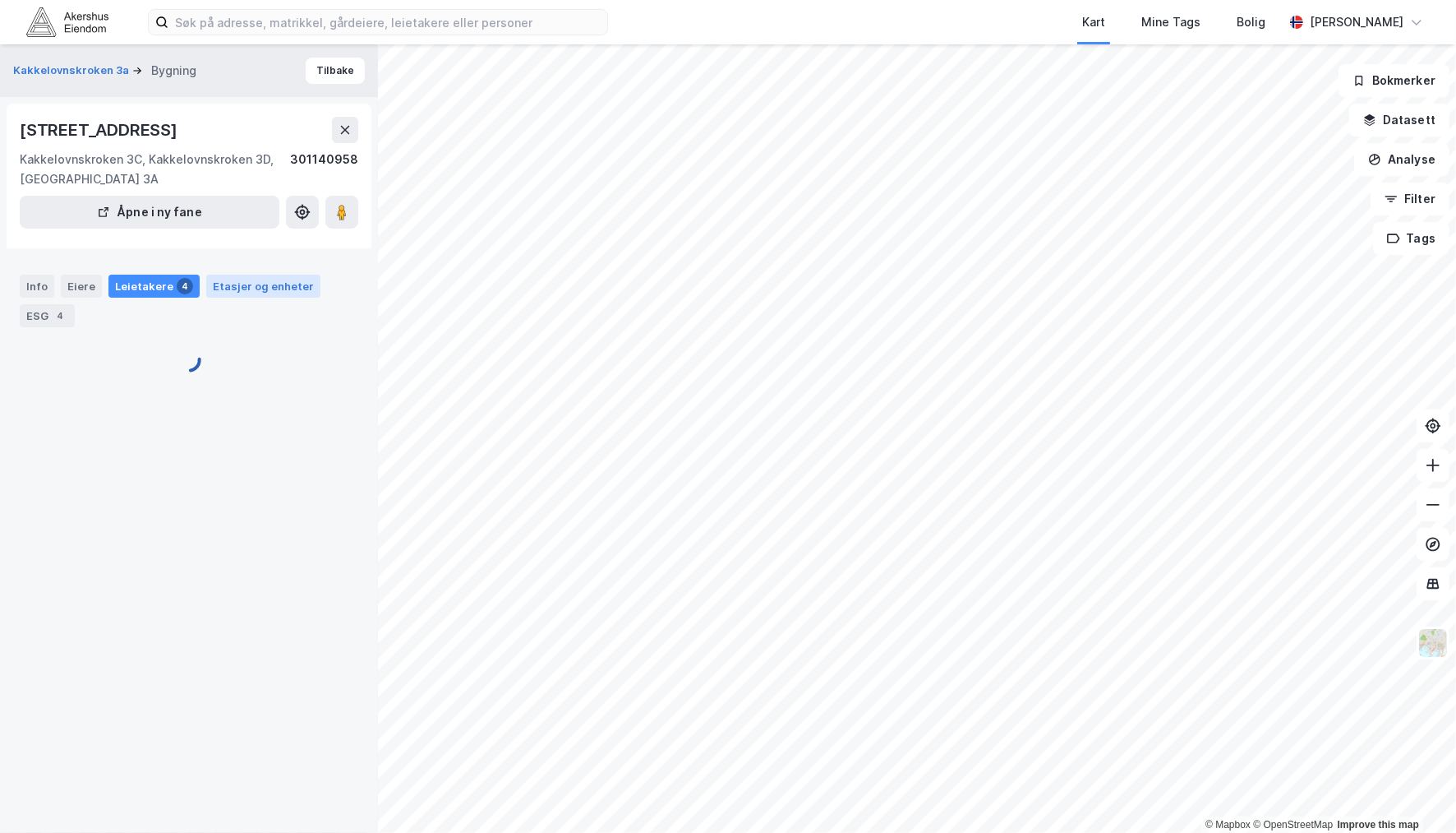
click at [295, 292] on div "Etasjer og enheter" at bounding box center [263, 286] width 101 height 15
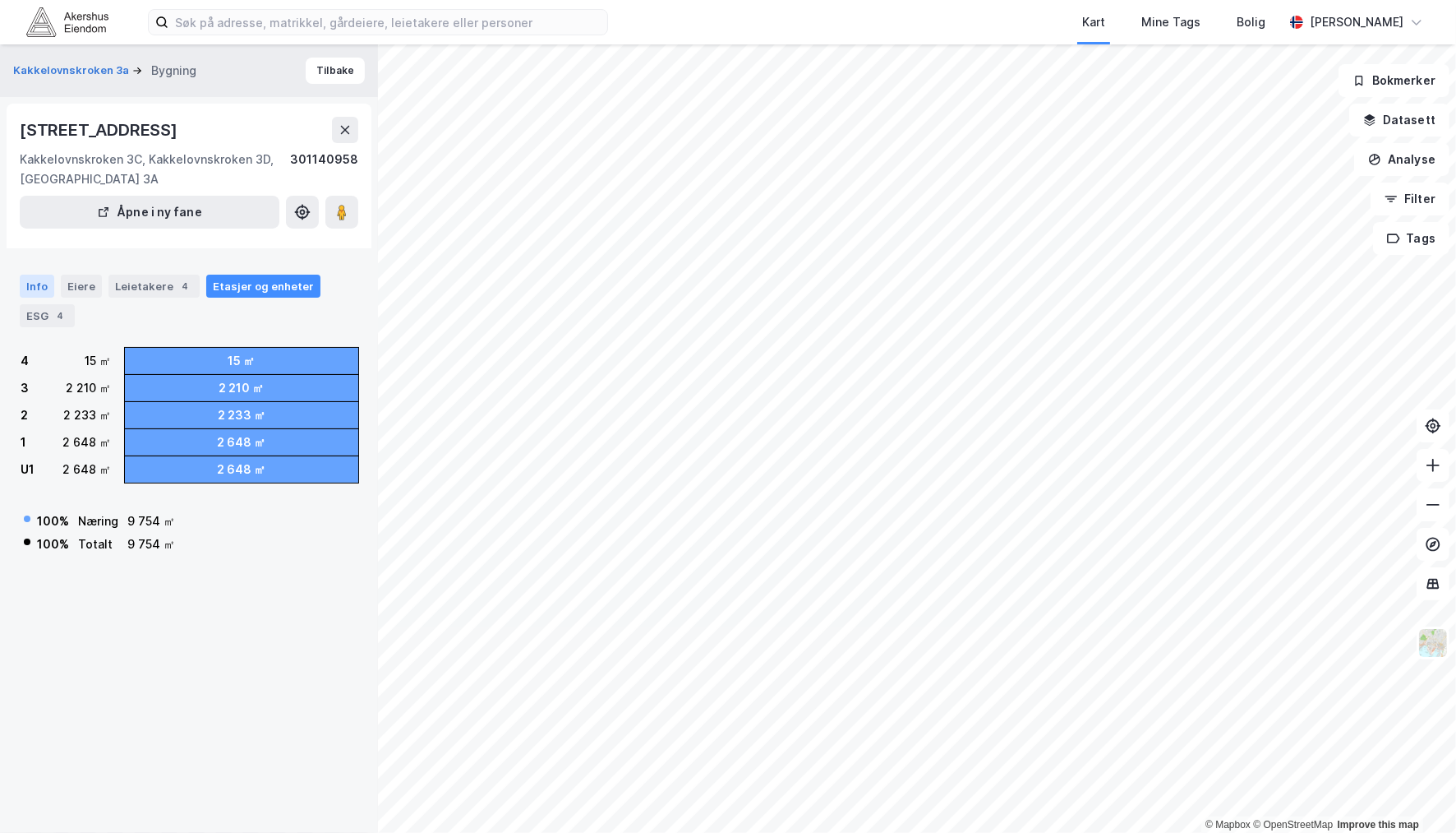
click at [31, 285] on div "Info" at bounding box center [36, 287] width 34 height 23
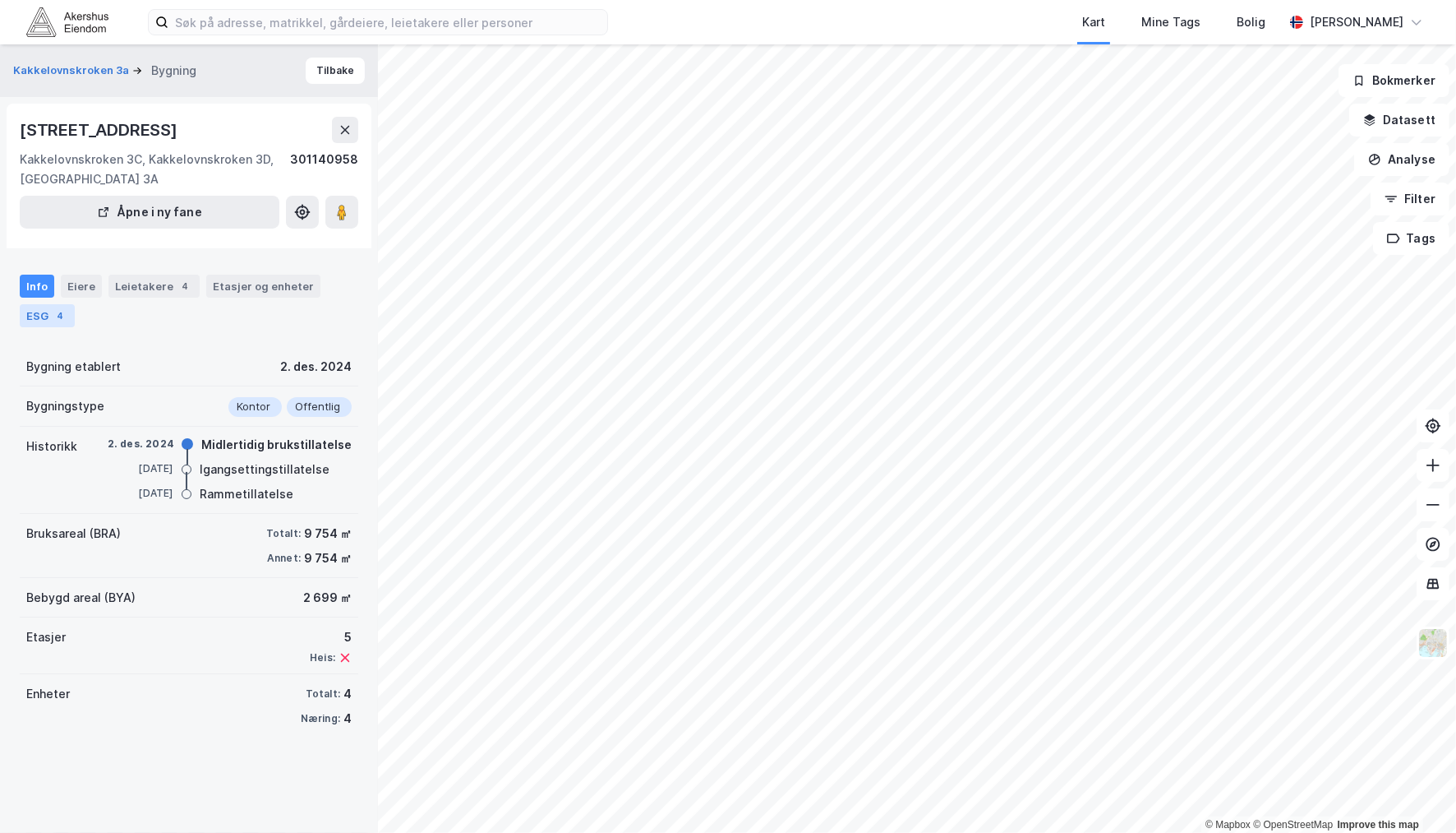
click at [29, 305] on div "ESG 4" at bounding box center [47, 316] width 55 height 23
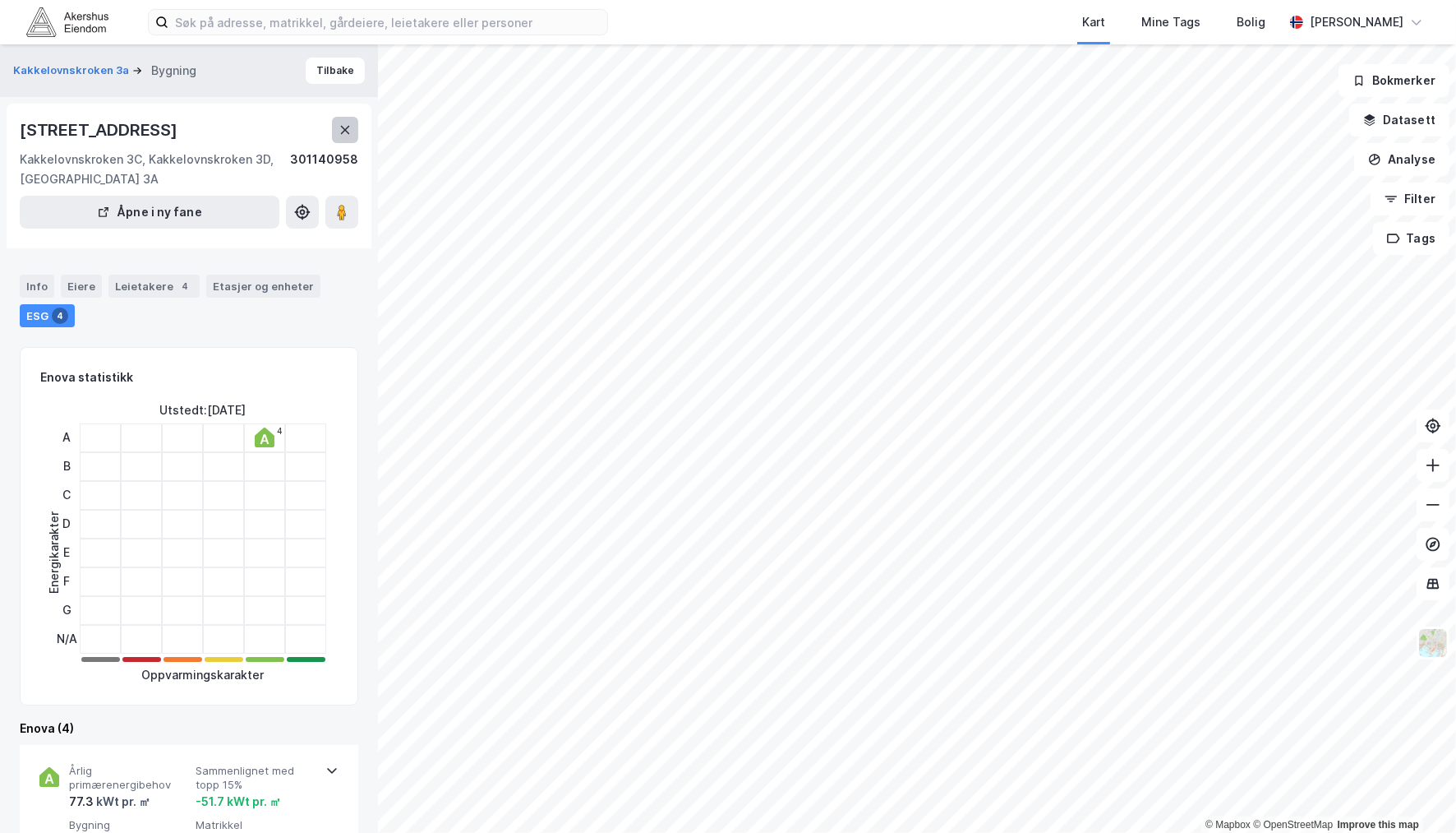
click at [341, 126] on icon at bounding box center [345, 130] width 9 height 8
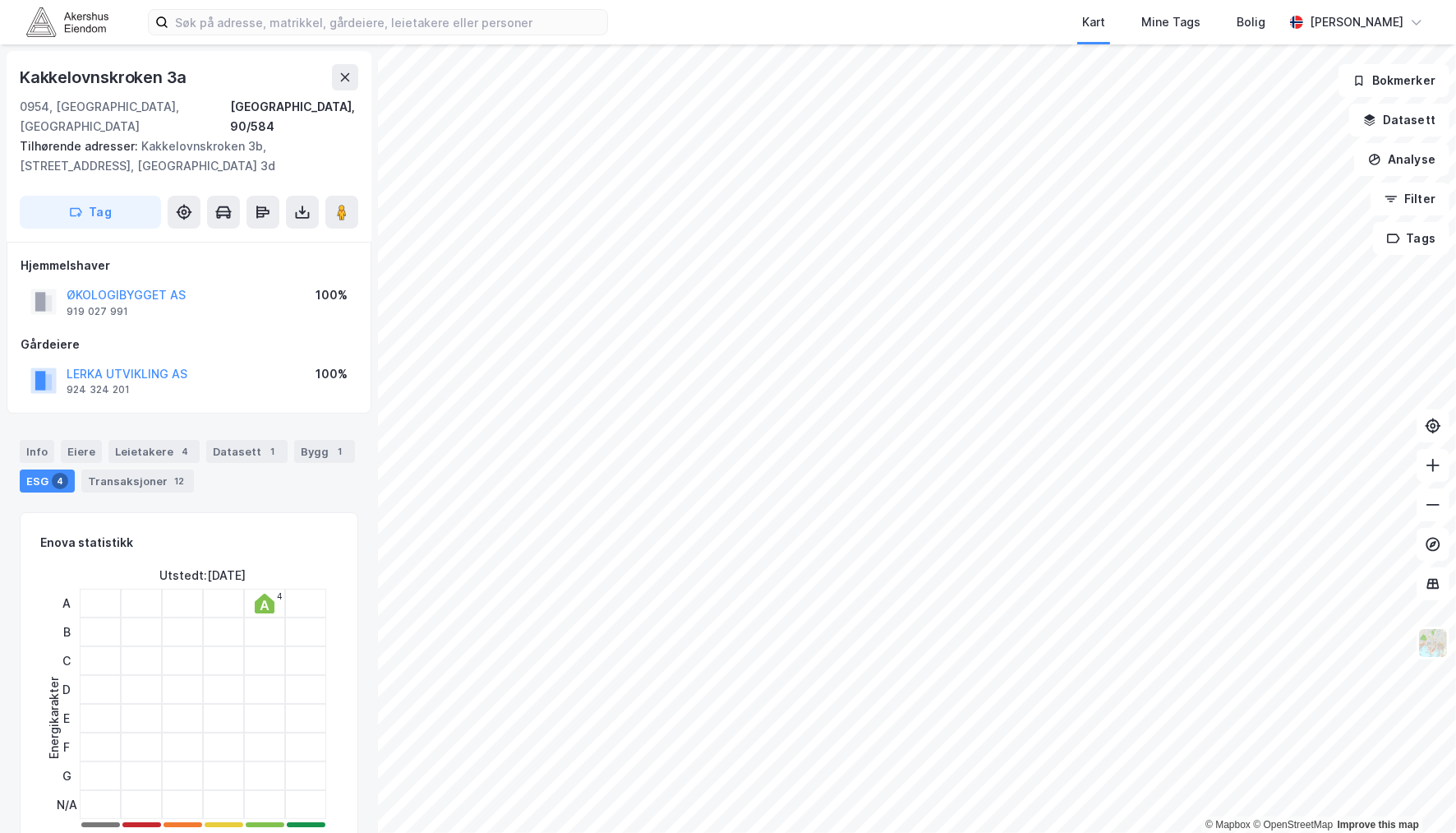
scroll to position [3, 0]
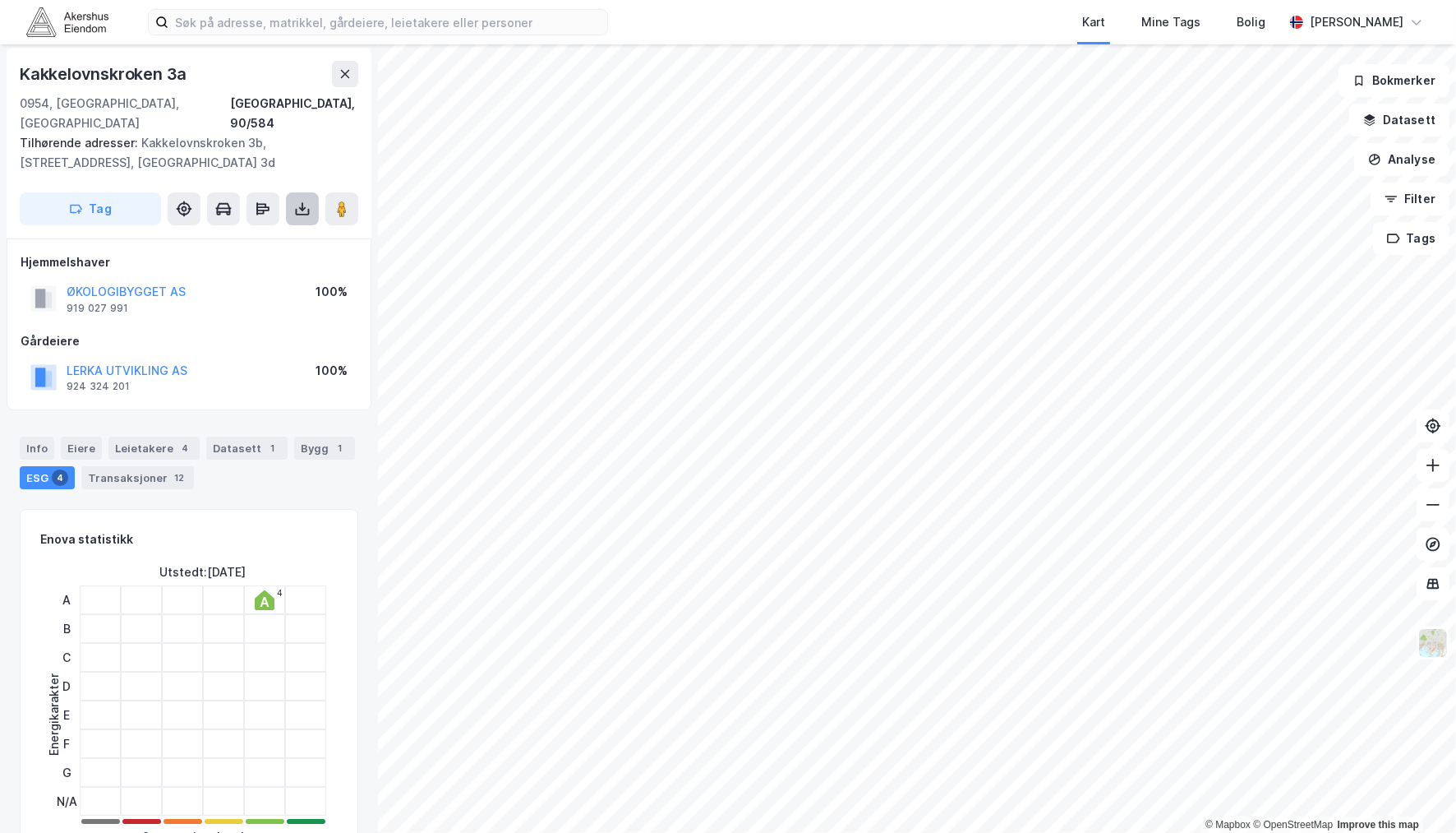
click at [309, 201] on icon at bounding box center [302, 208] width 17 height 17
click at [260, 331] on div "Gårdeiere" at bounding box center [189, 341] width 337 height 20
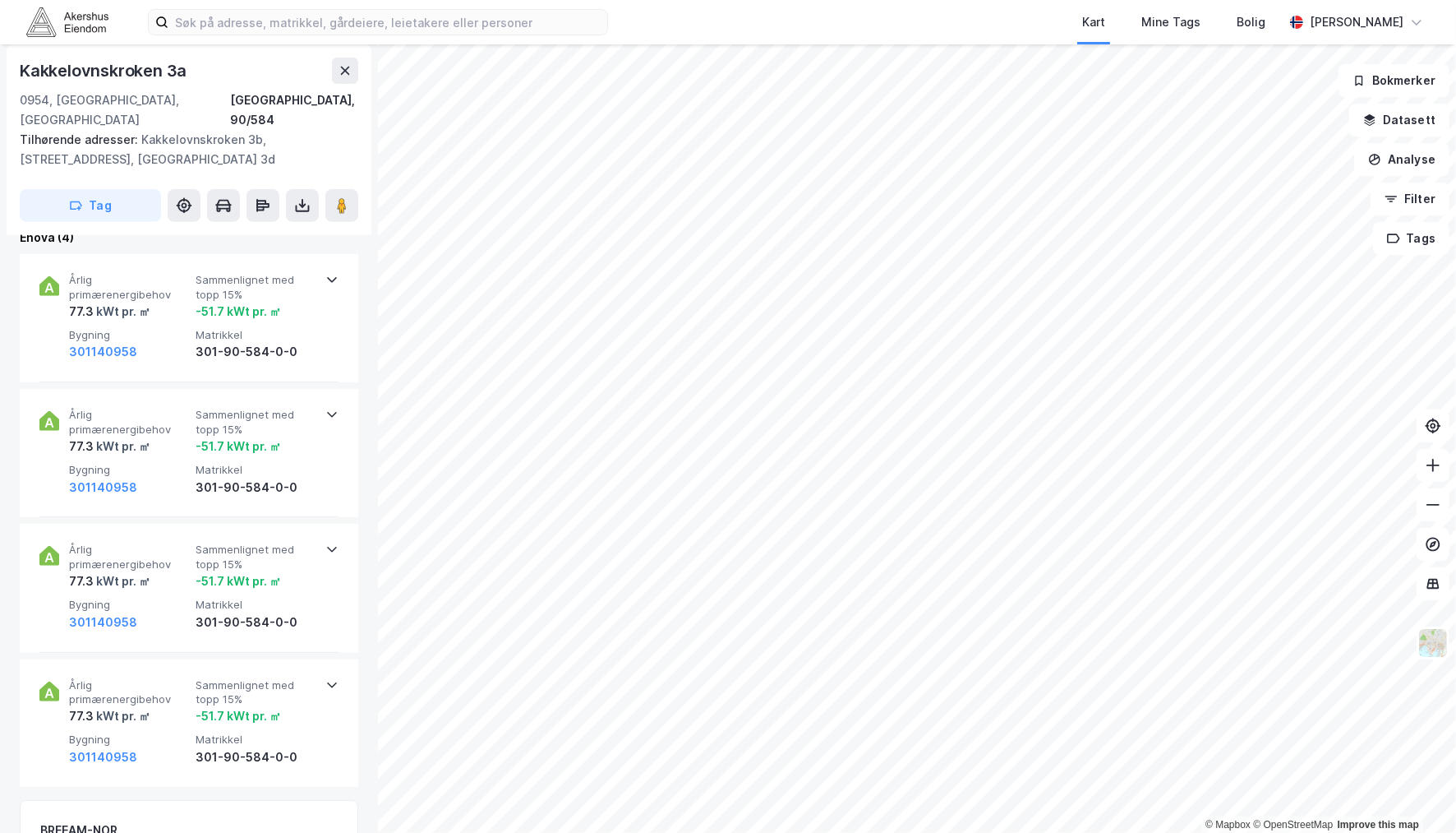
scroll to position [916, 0]
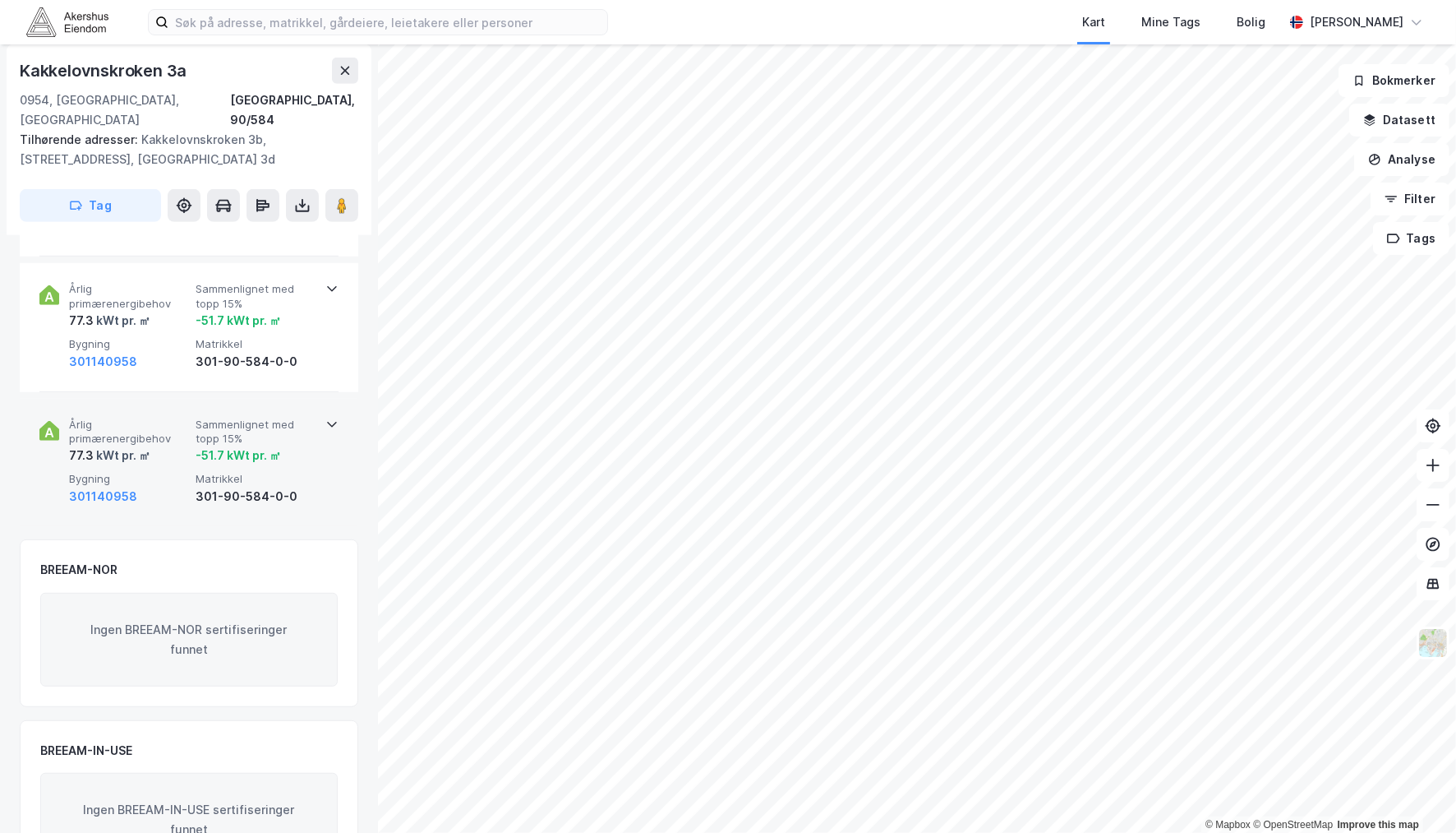
click at [196, 472] on span "Matrikkel" at bounding box center [255, 479] width 120 height 14
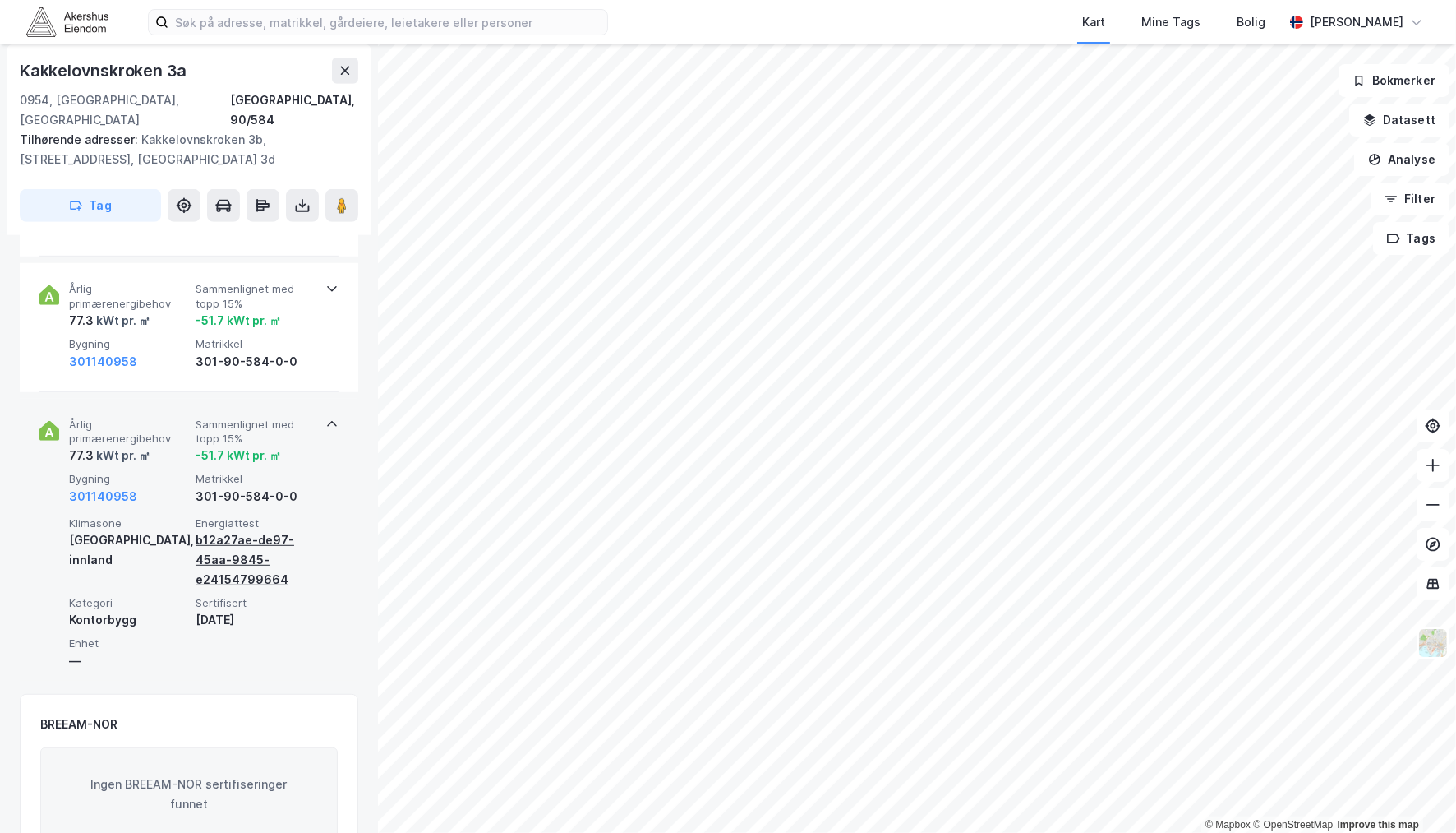
click at [237, 540] on div "b12a27ae-de97-45aa-9845-e24154799664" at bounding box center [255, 560] width 120 height 59
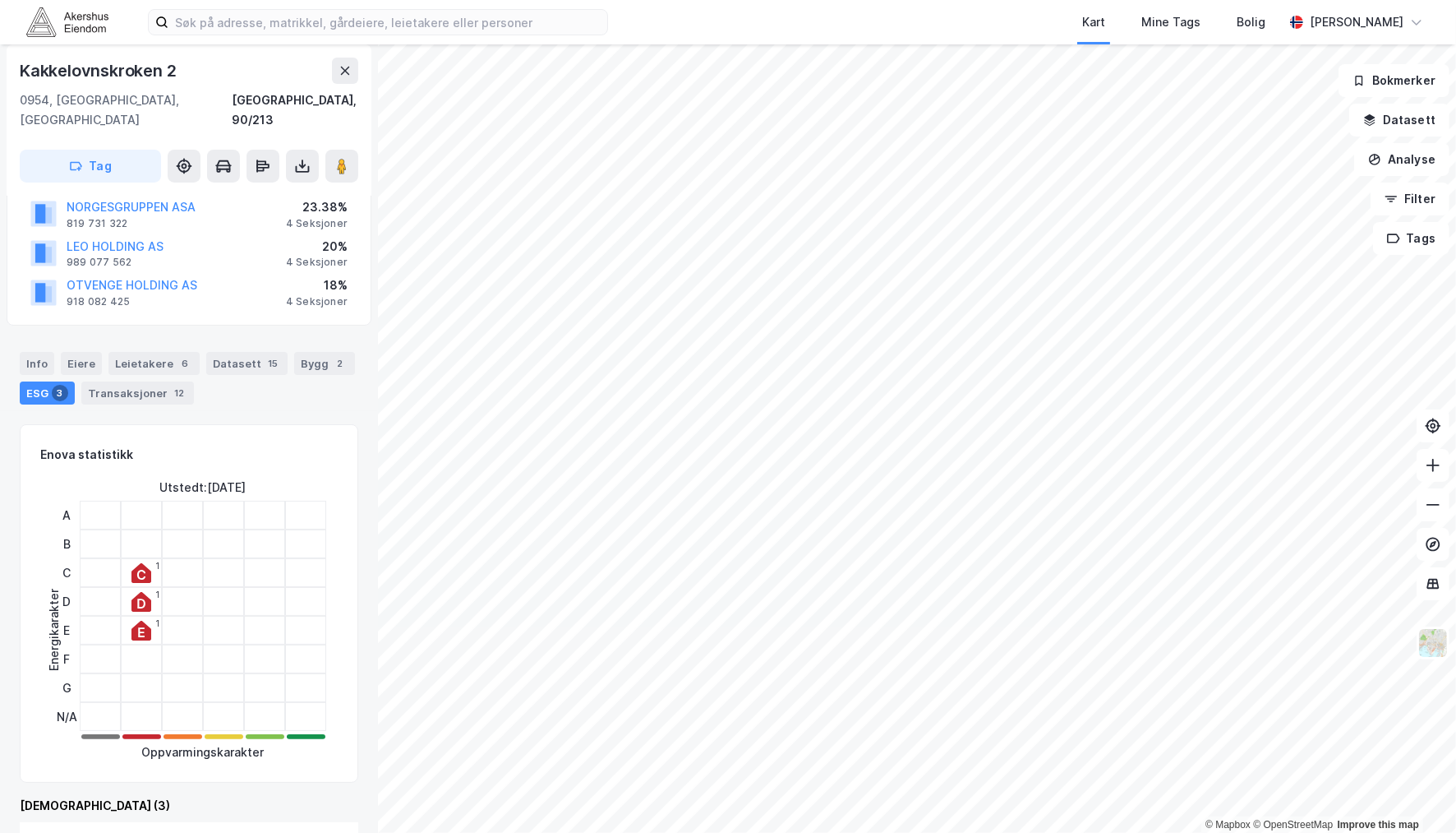
scroll to position [365, 0]
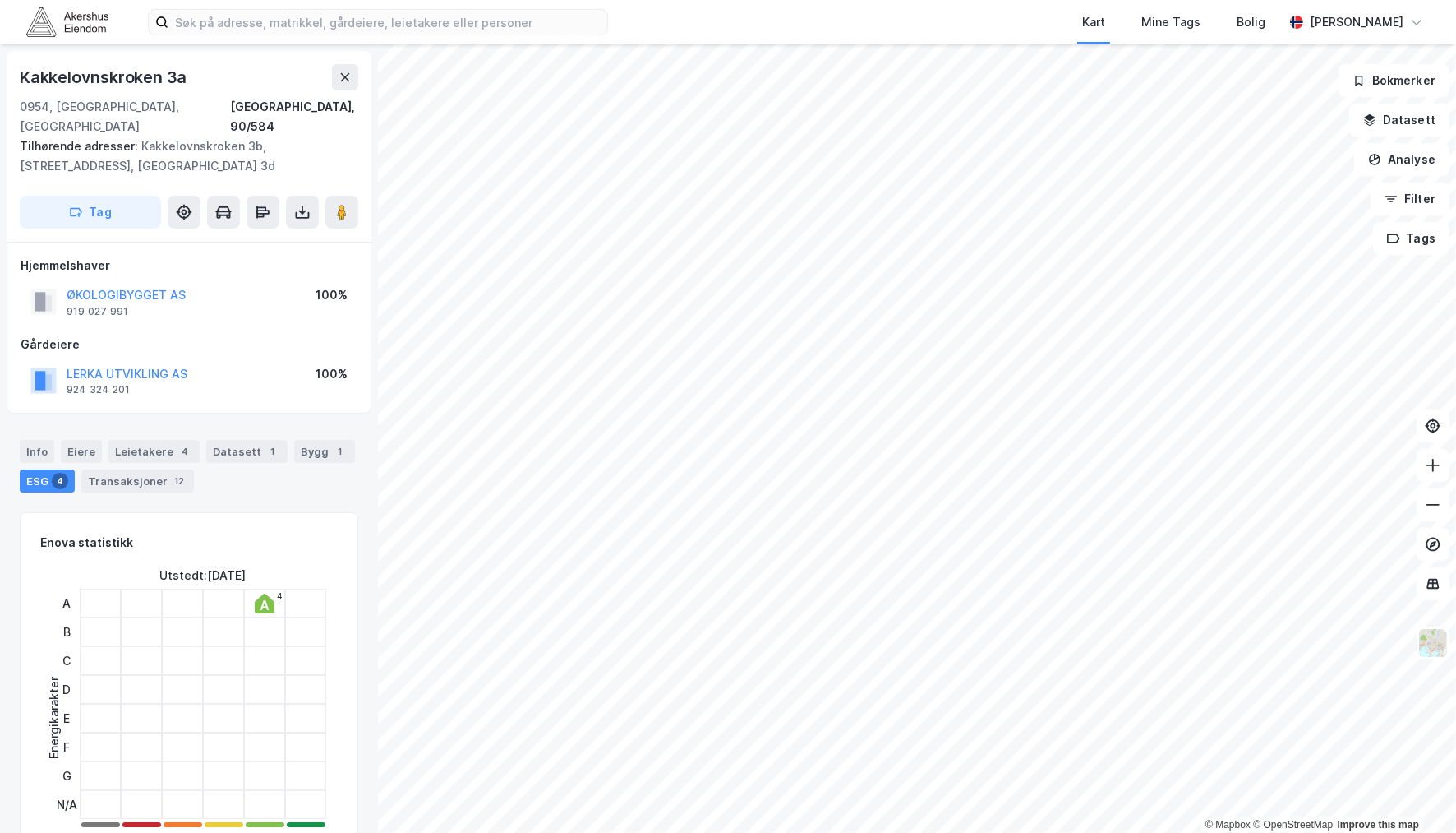
scroll to position [365, 0]
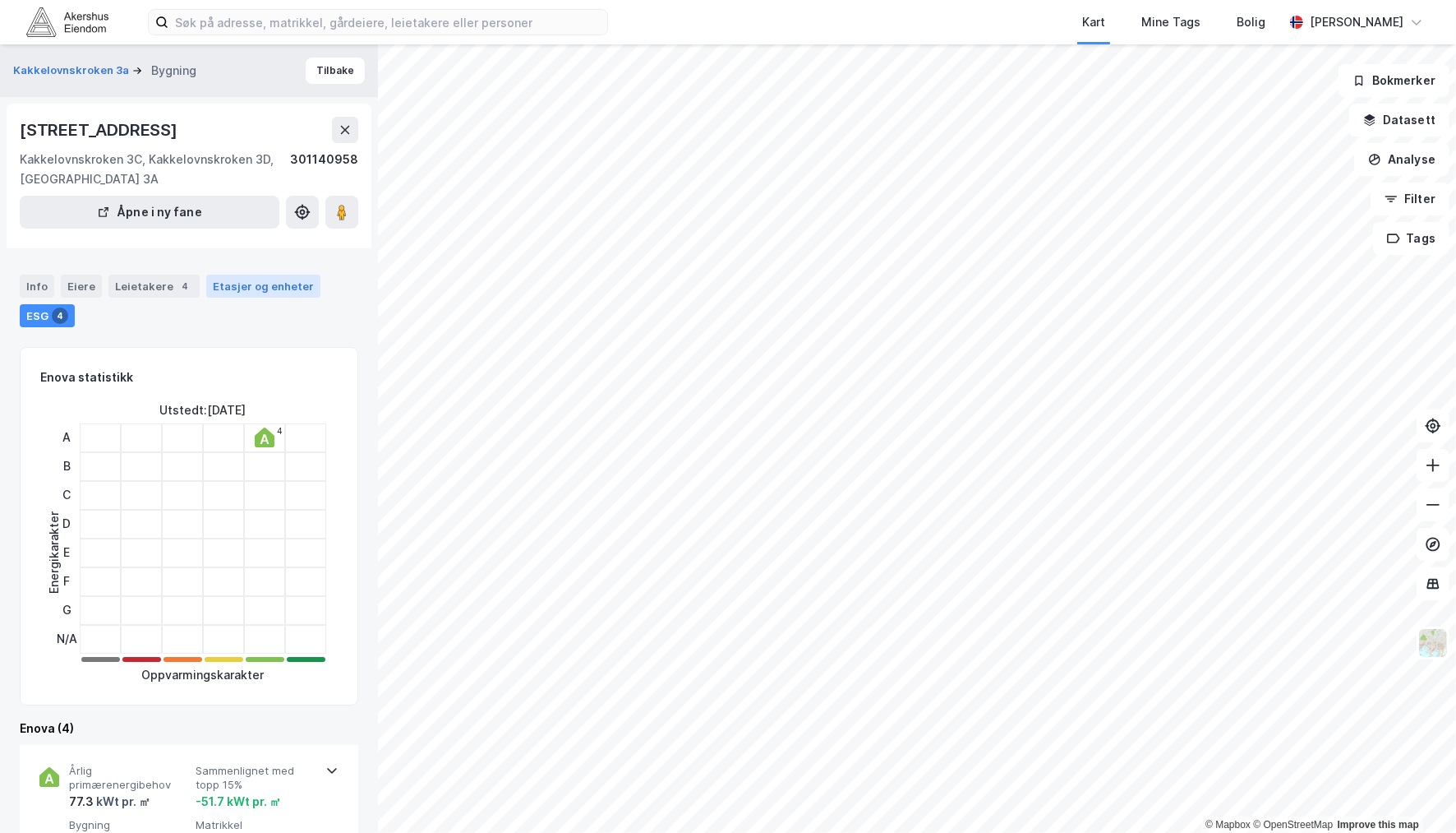
click at [224, 290] on div "Etasjer og enheter" at bounding box center [263, 286] width 101 height 15
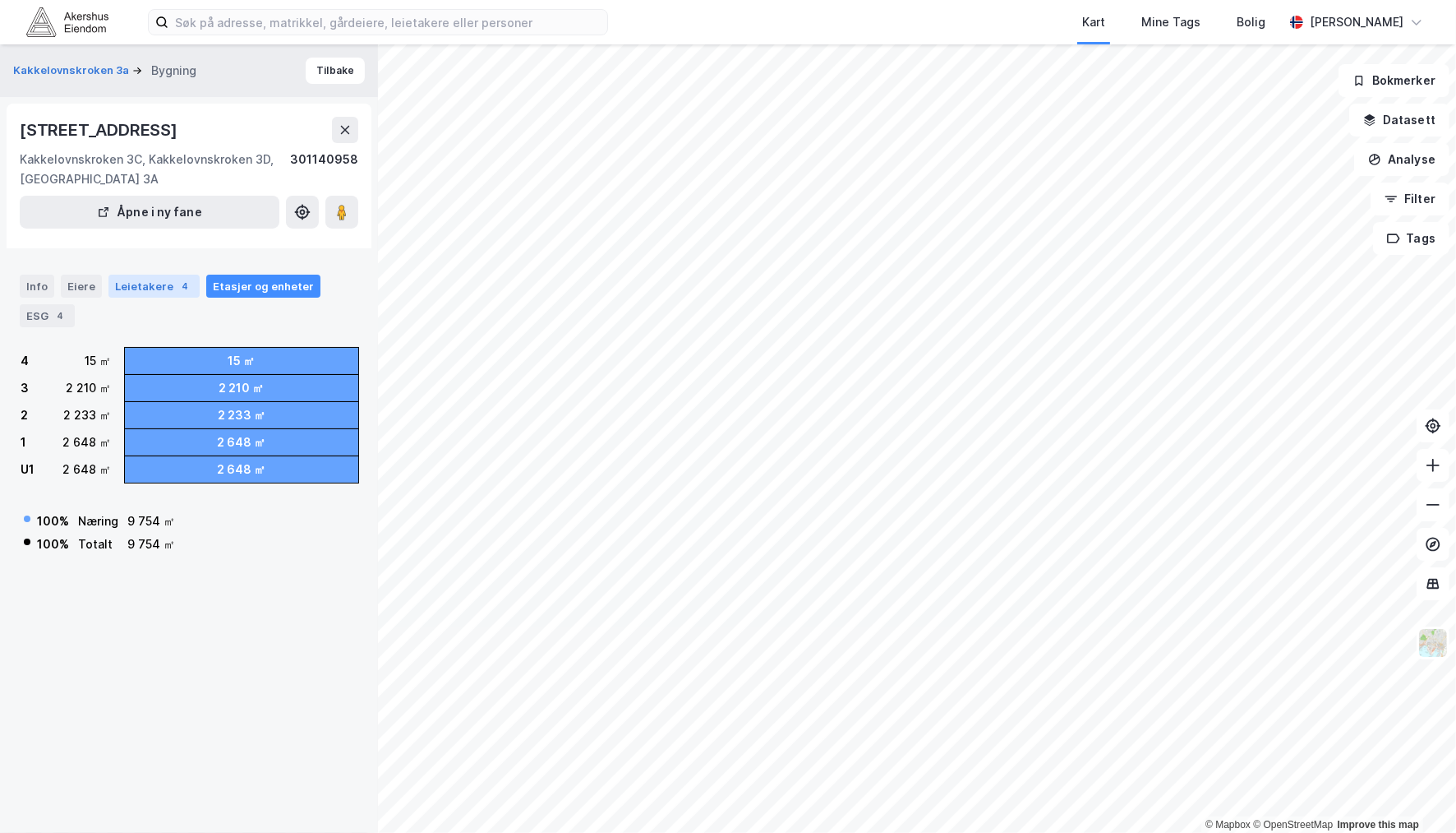
click at [153, 277] on div "Leietakere 4" at bounding box center [154, 287] width 91 height 23
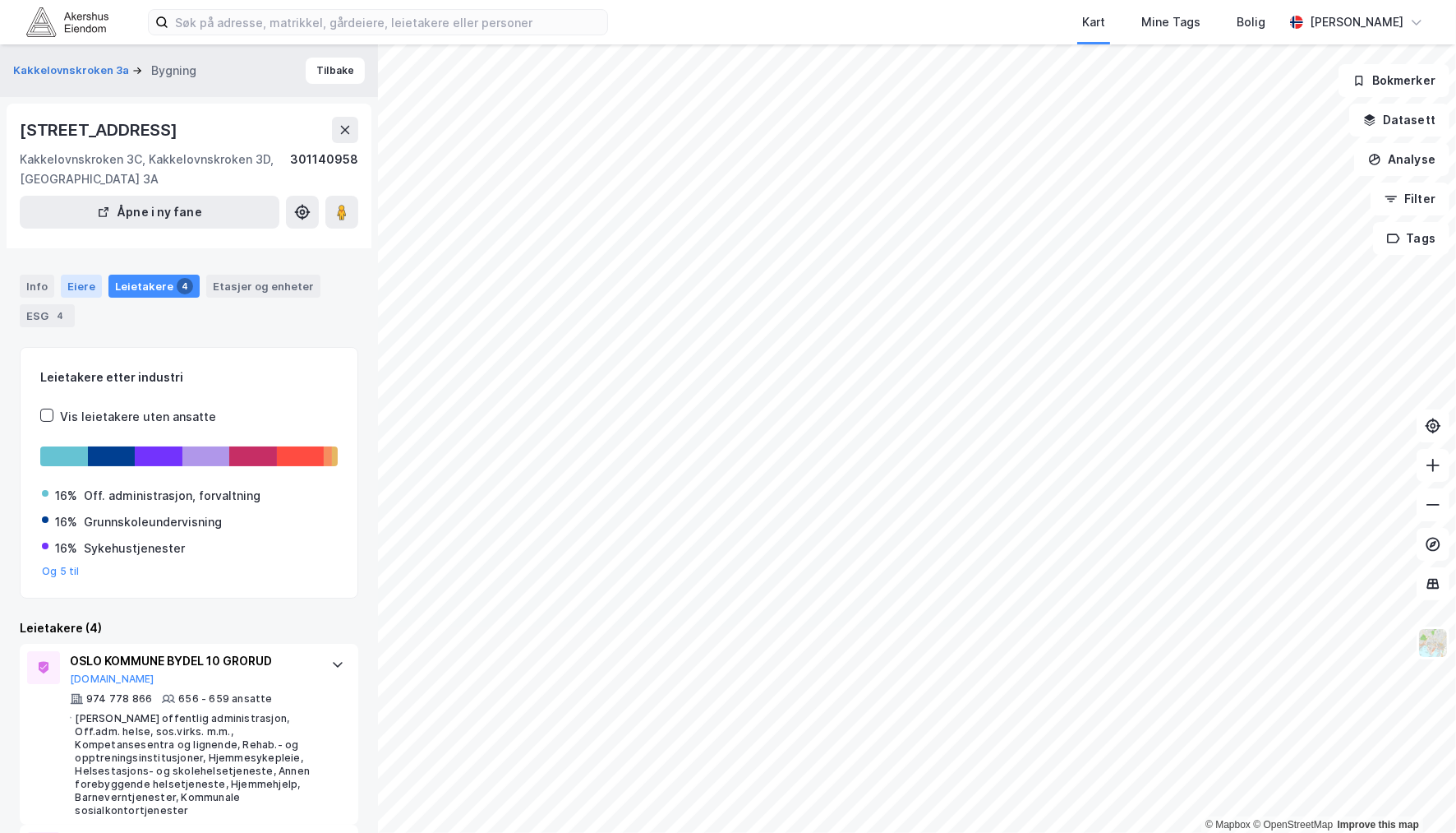
click at [70, 285] on div "Eiere" at bounding box center [81, 287] width 41 height 23
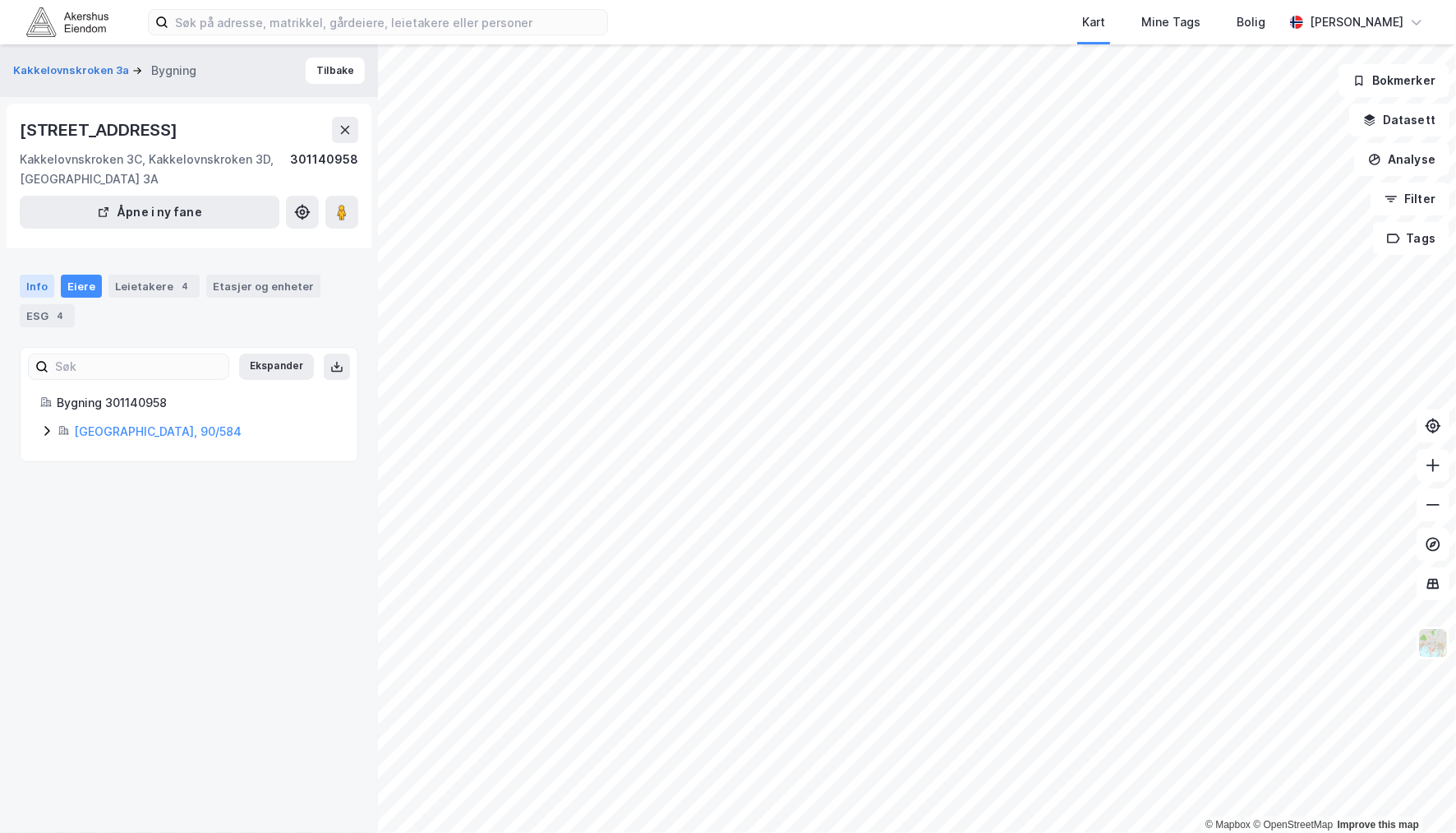
click at [41, 285] on div "Info" at bounding box center [36, 287] width 34 height 23
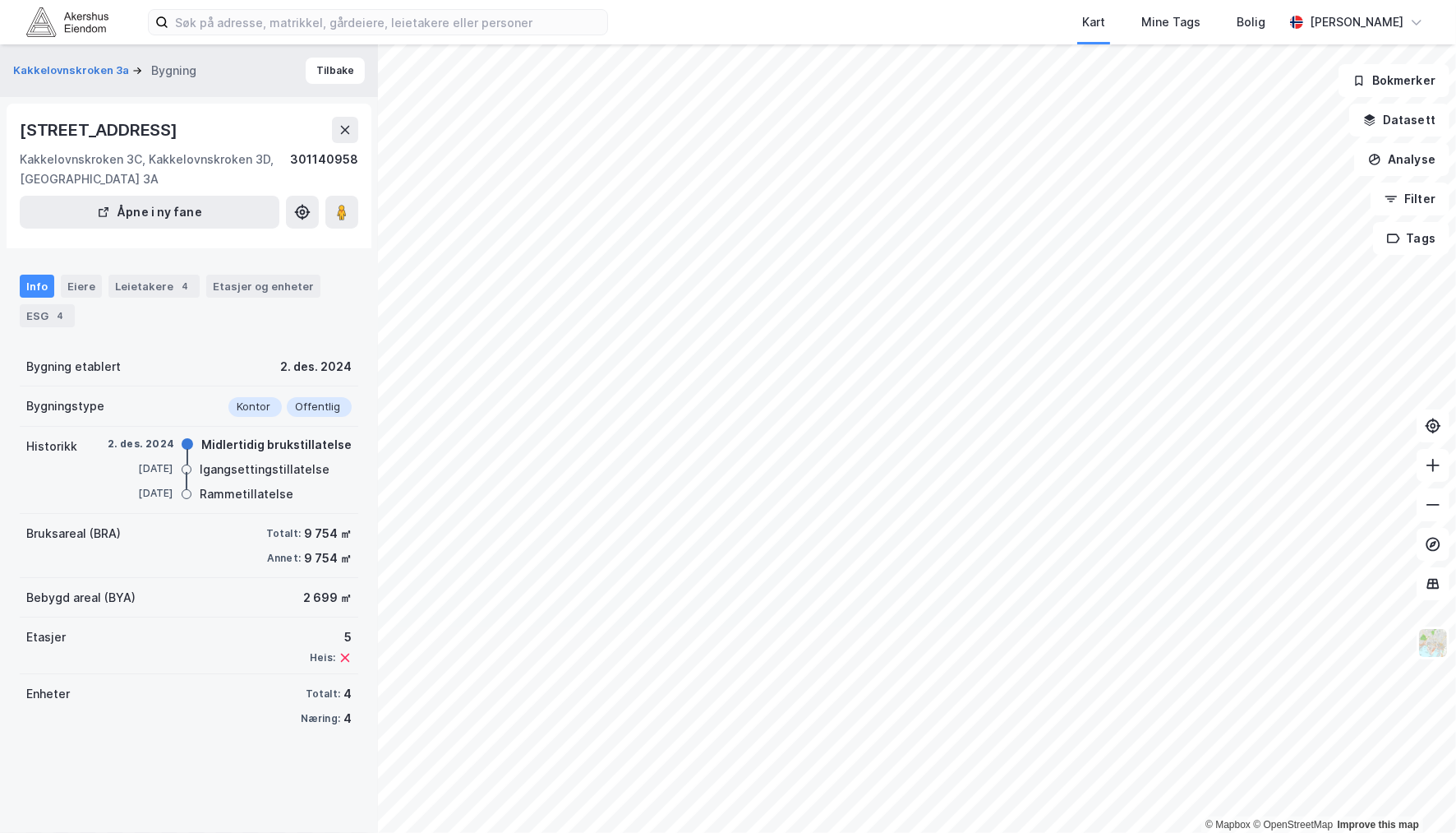
click at [226, 445] on div "Midlertidig brukstillatelse" at bounding box center [277, 444] width 151 height 20
click at [231, 470] on div "Igangsettingstillatelse" at bounding box center [264, 469] width 130 height 20
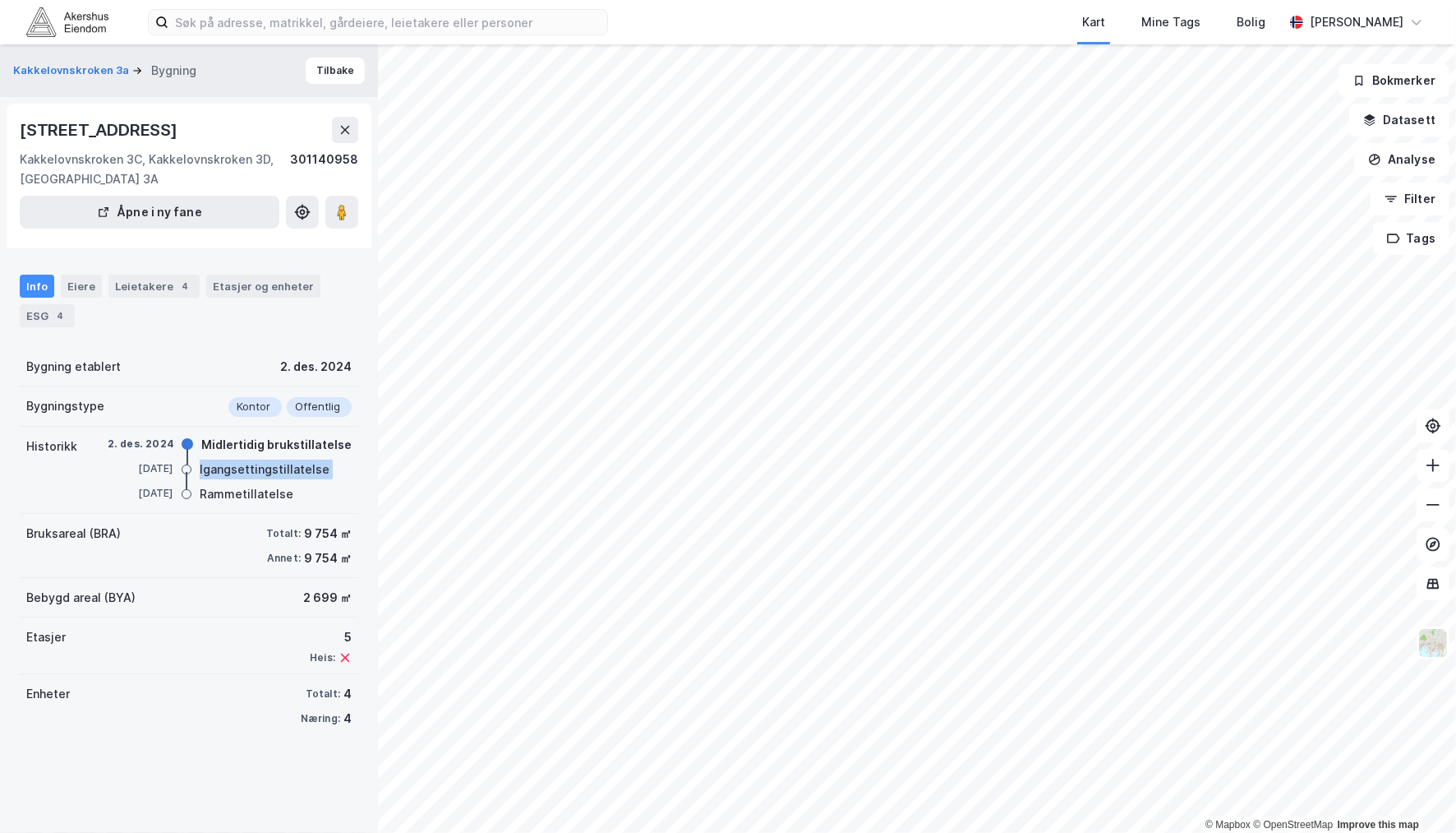
click at [231, 470] on div "Igangsettingstillatelse" at bounding box center [264, 469] width 130 height 20
click at [223, 493] on div "Rammetillatelse" at bounding box center [247, 494] width 94 height 20
click at [210, 493] on div "Rammetillatelse" at bounding box center [247, 494] width 94 height 20
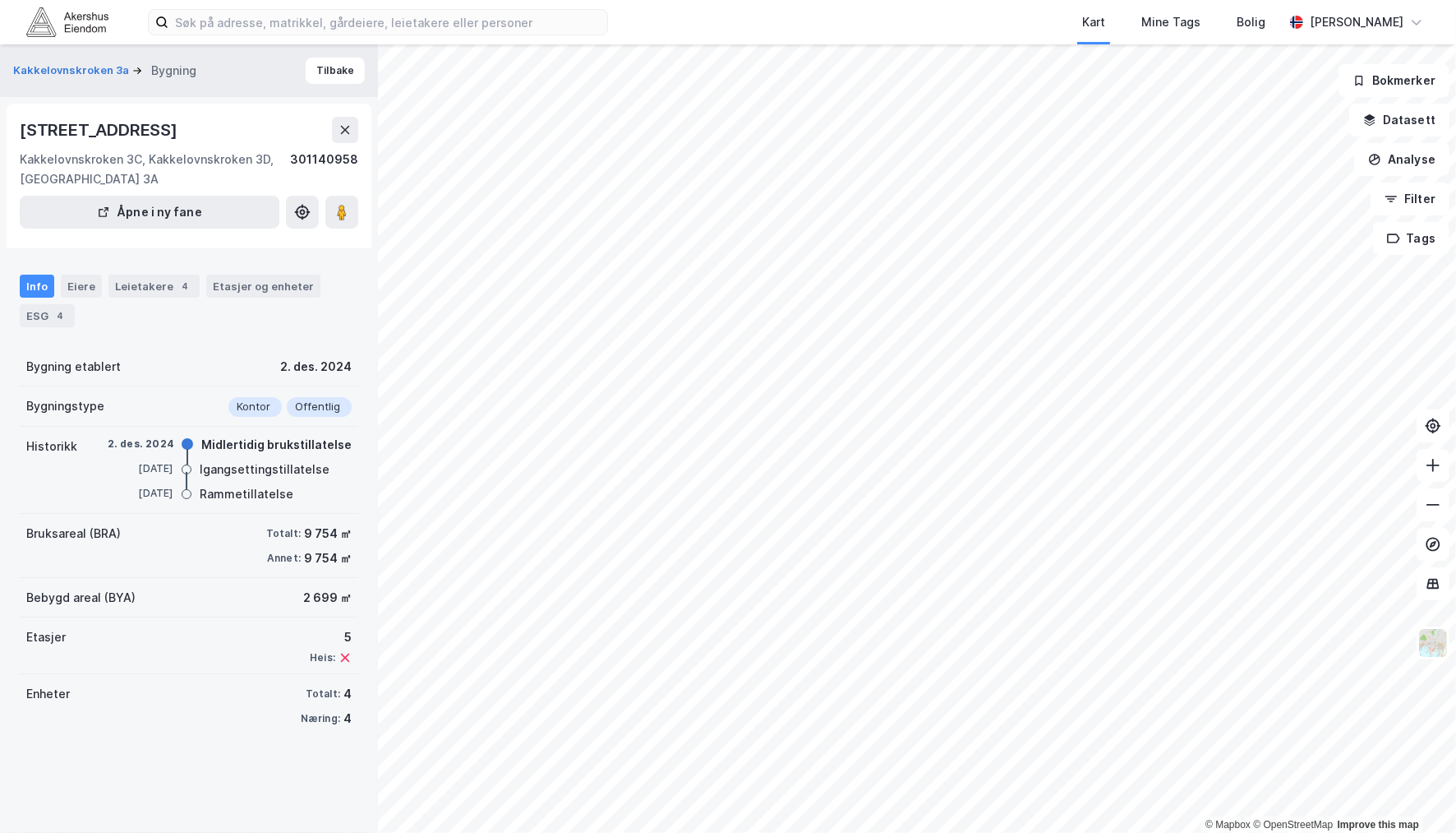
click at [294, 360] on div "2. des. 2024" at bounding box center [315, 367] width 71 height 20
click at [248, 341] on div "Info Eiere Leietakere 4 Etasjer og enheter ESG 4 Bygning etablert 2. des. 2024 …" at bounding box center [189, 496] width 339 height 484
